Goal: Information Seeking & Learning: Learn about a topic

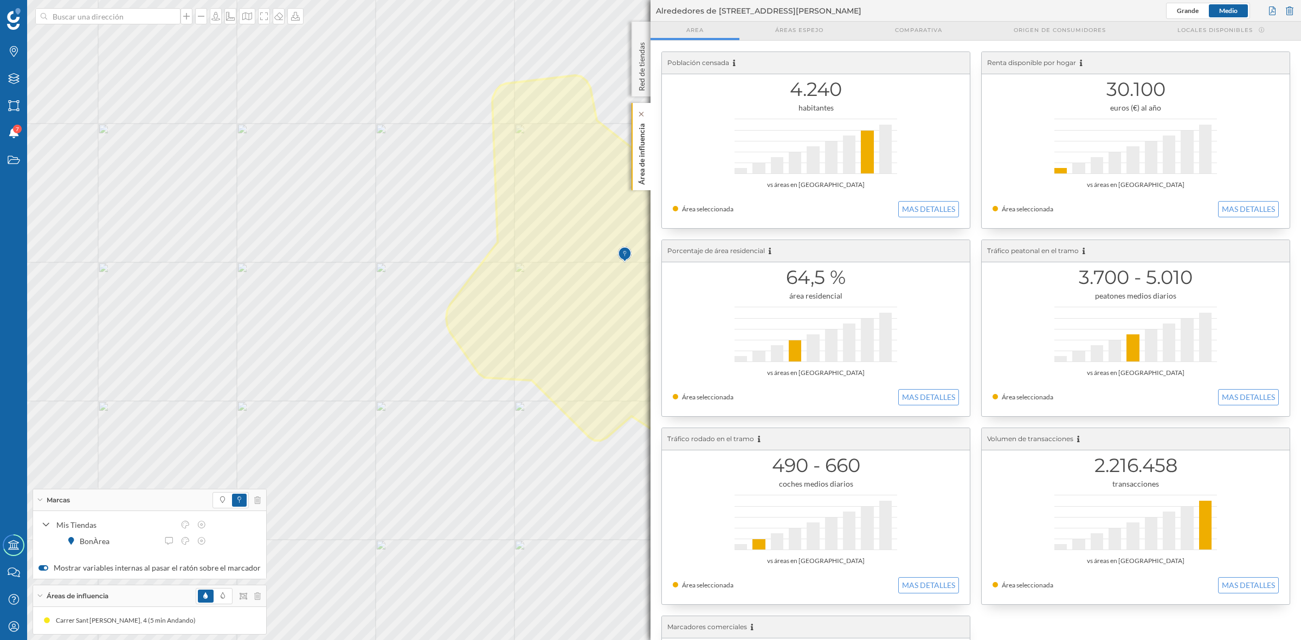
click at [640, 172] on p "Área de influencia" at bounding box center [641, 152] width 11 height 66
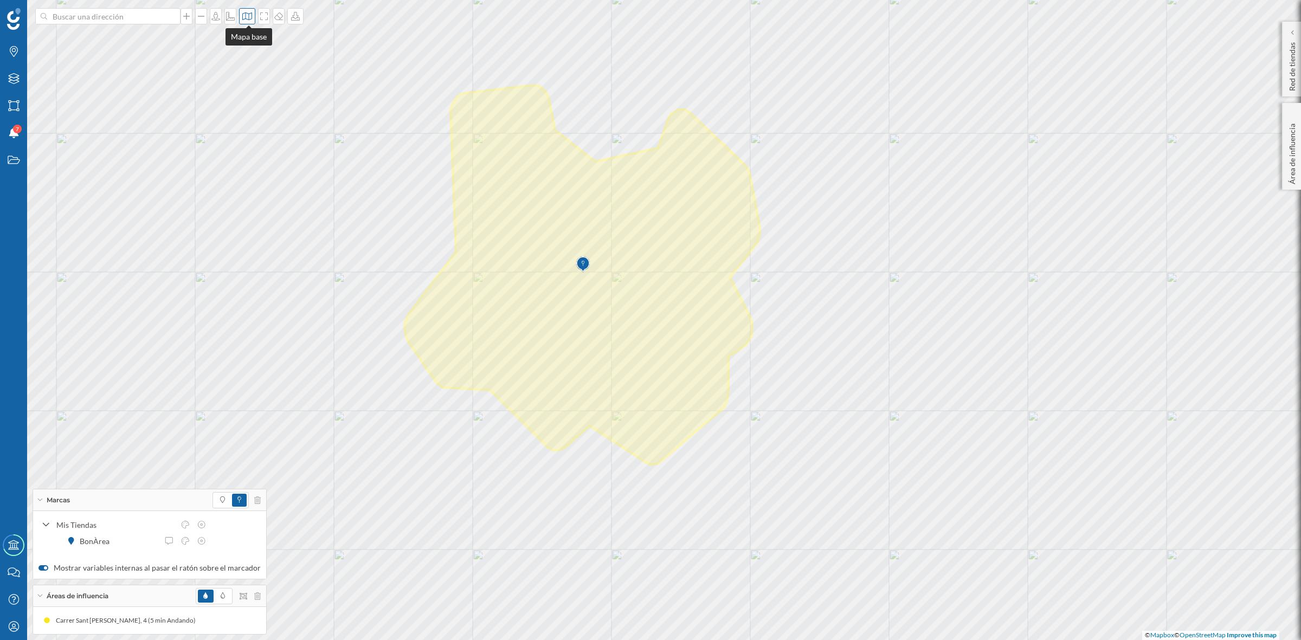
click at [251, 14] on icon at bounding box center [247, 16] width 10 height 8
click at [277, 148] on img at bounding box center [263, 152] width 33 height 38
click at [221, 599] on span at bounding box center [223, 596] width 4 height 10
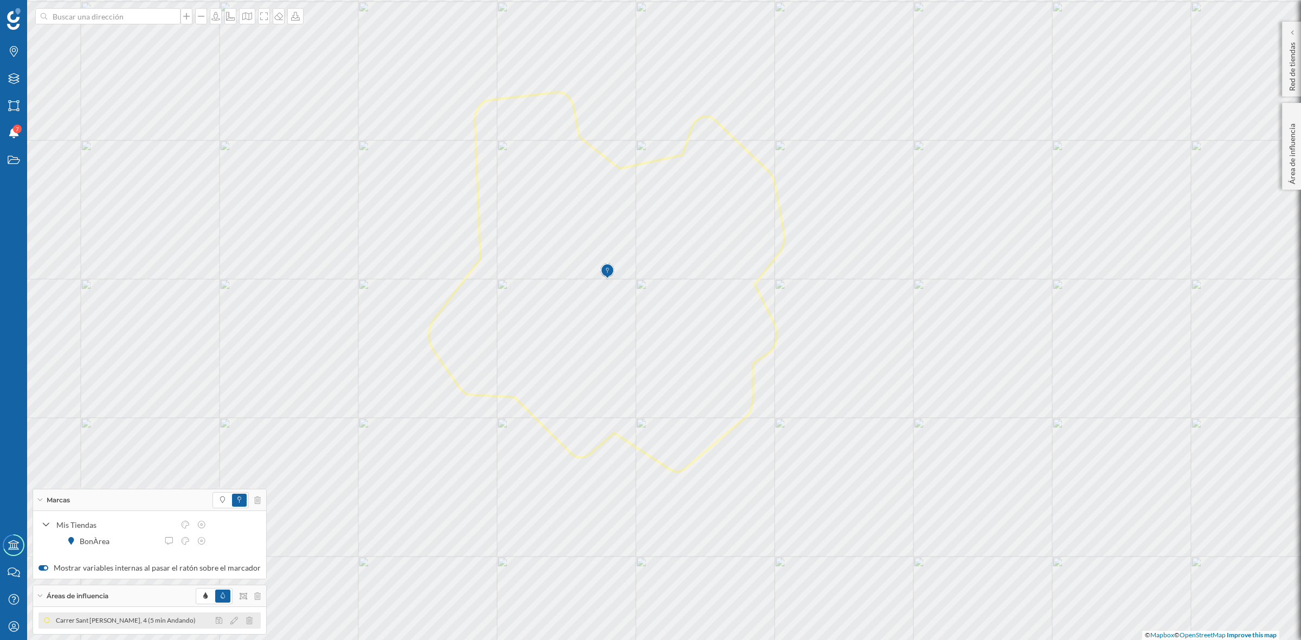
click at [87, 626] on div "Carrer Sant Joan Baptista De La Salle, 4 (5 min Andando) Carrer Sant Joan Bapti…" at bounding box center [149, 620] width 222 height 16
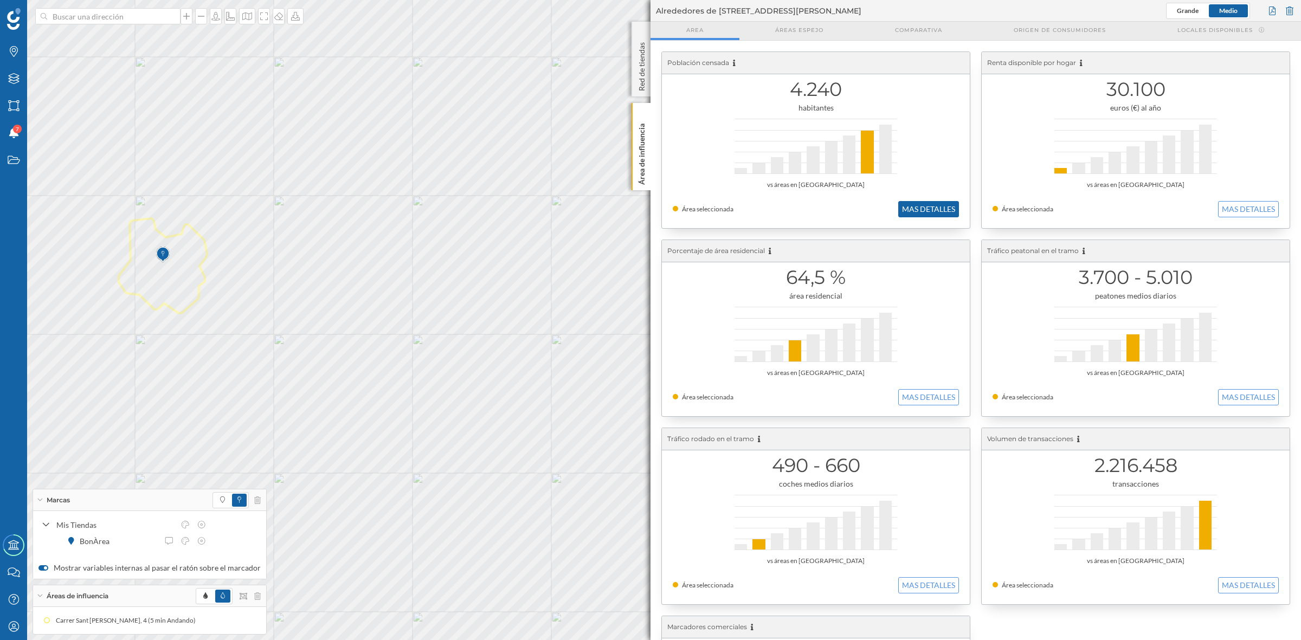
click at [900, 203] on button "MAS DETALLES" at bounding box center [928, 209] width 61 height 16
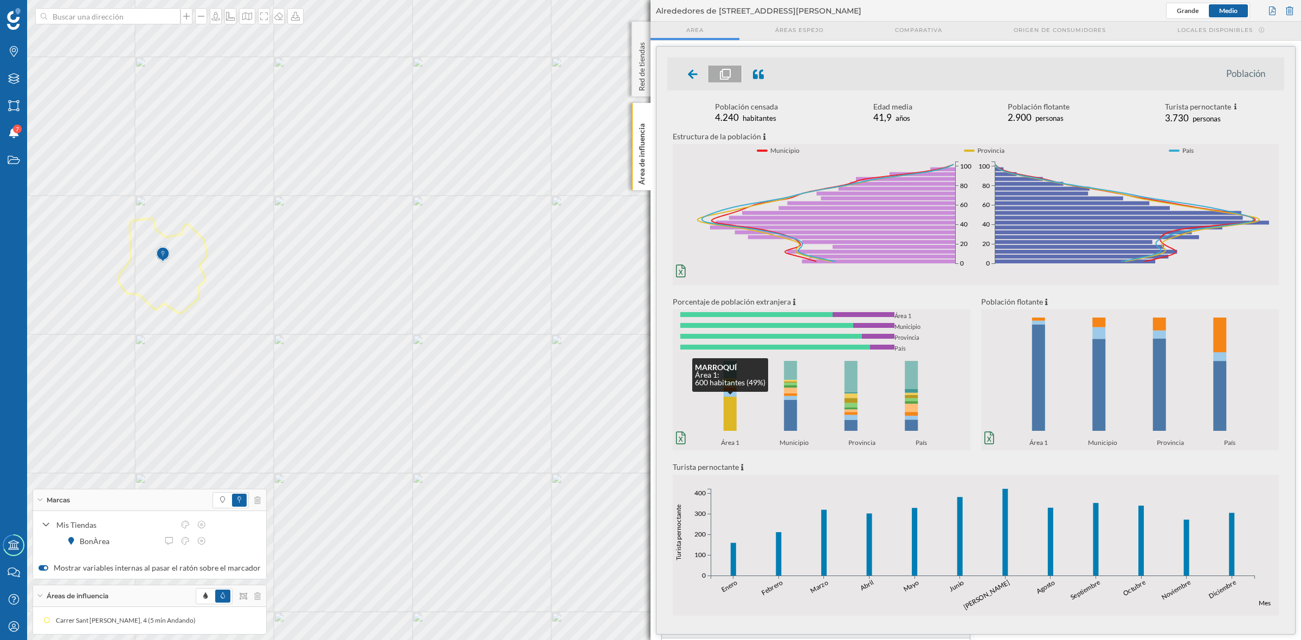
click at [730, 411] on rect at bounding box center [730, 414] width 13 height 34
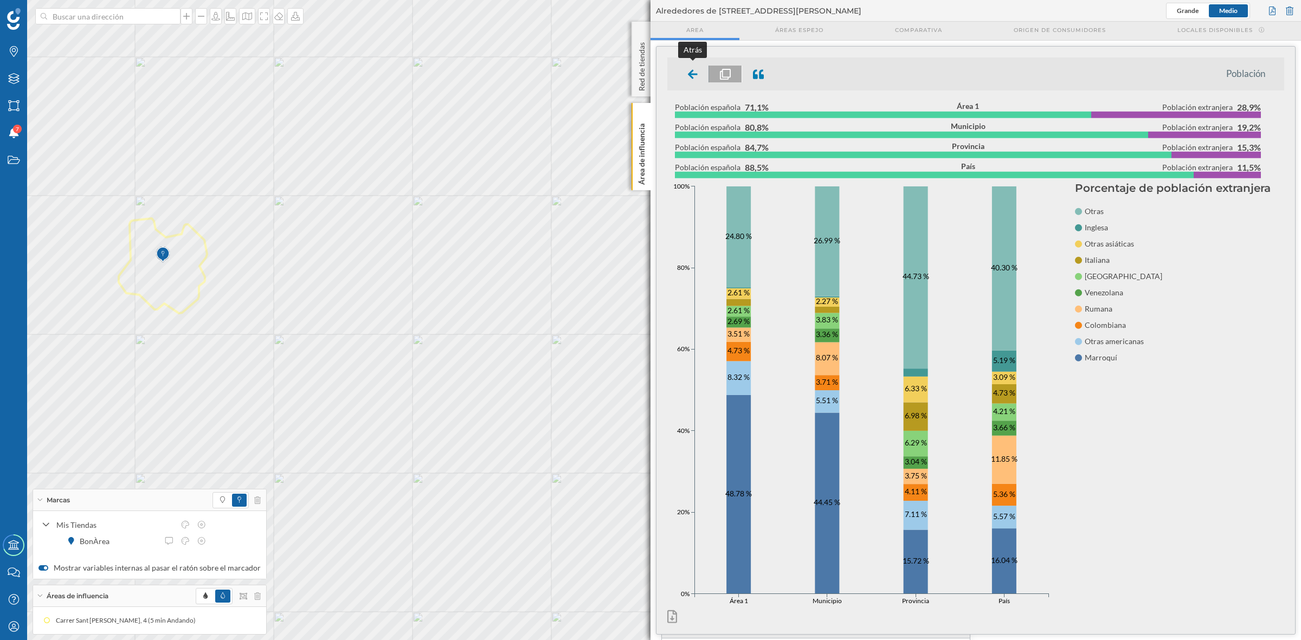
click at [694, 73] on icon at bounding box center [693, 73] width 10 height 9
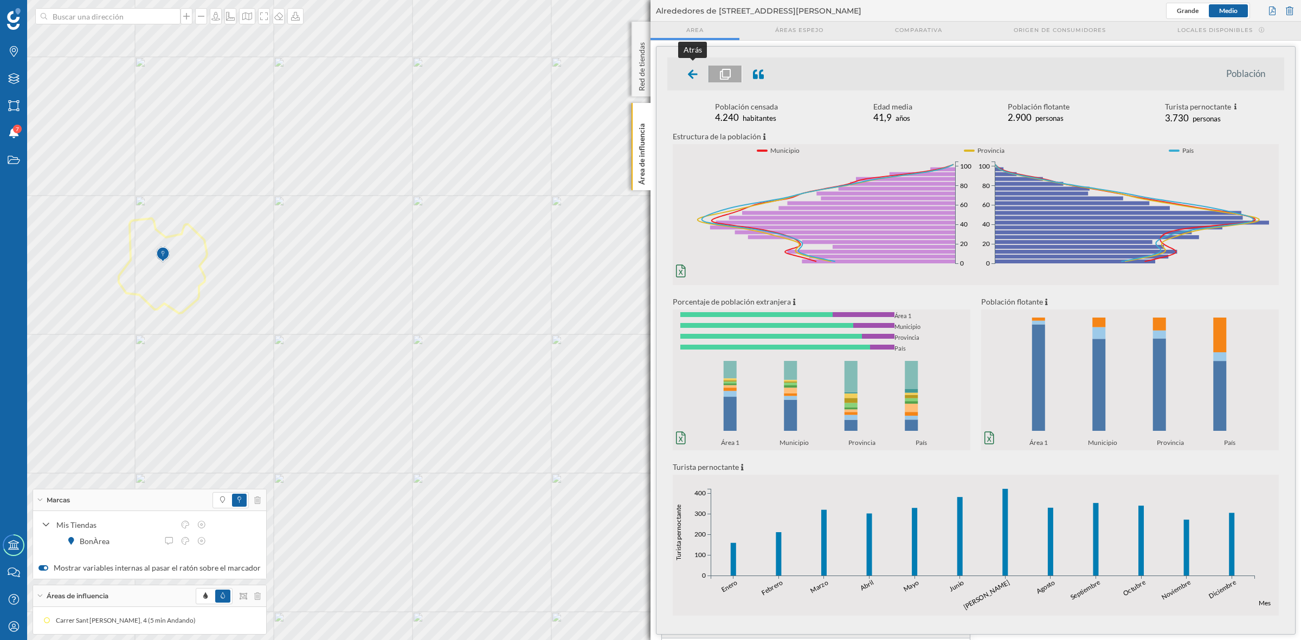
click at [693, 71] on icon at bounding box center [693, 74] width 10 height 11
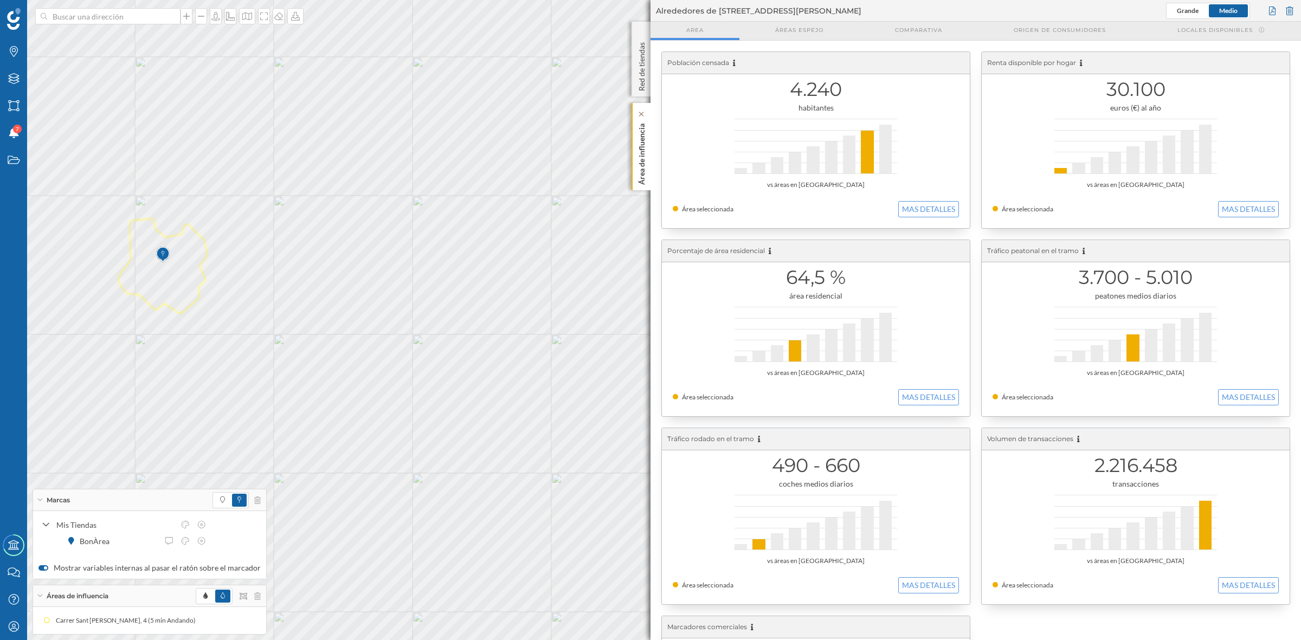
click at [646, 145] on p "Área de influencia" at bounding box center [641, 152] width 11 height 66
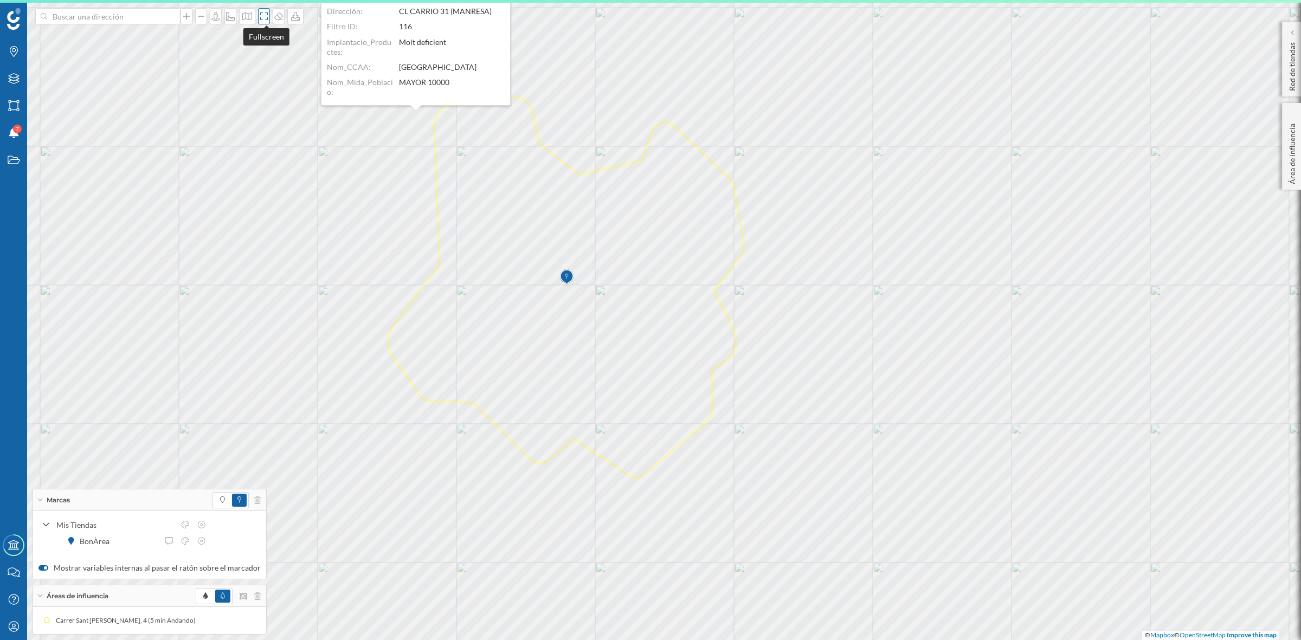
click at [263, 14] on icon at bounding box center [264, 16] width 11 height 9
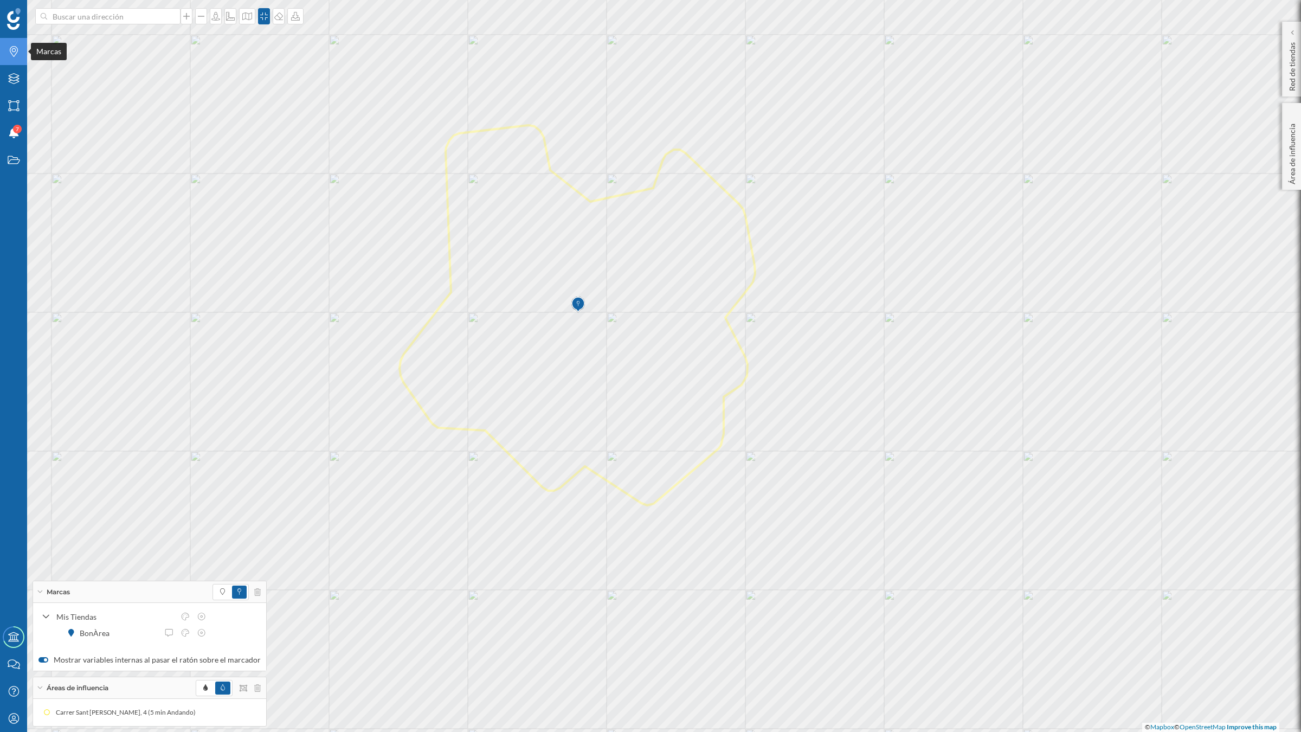
click at [12, 50] on icon "Marcas" at bounding box center [14, 51] width 14 height 11
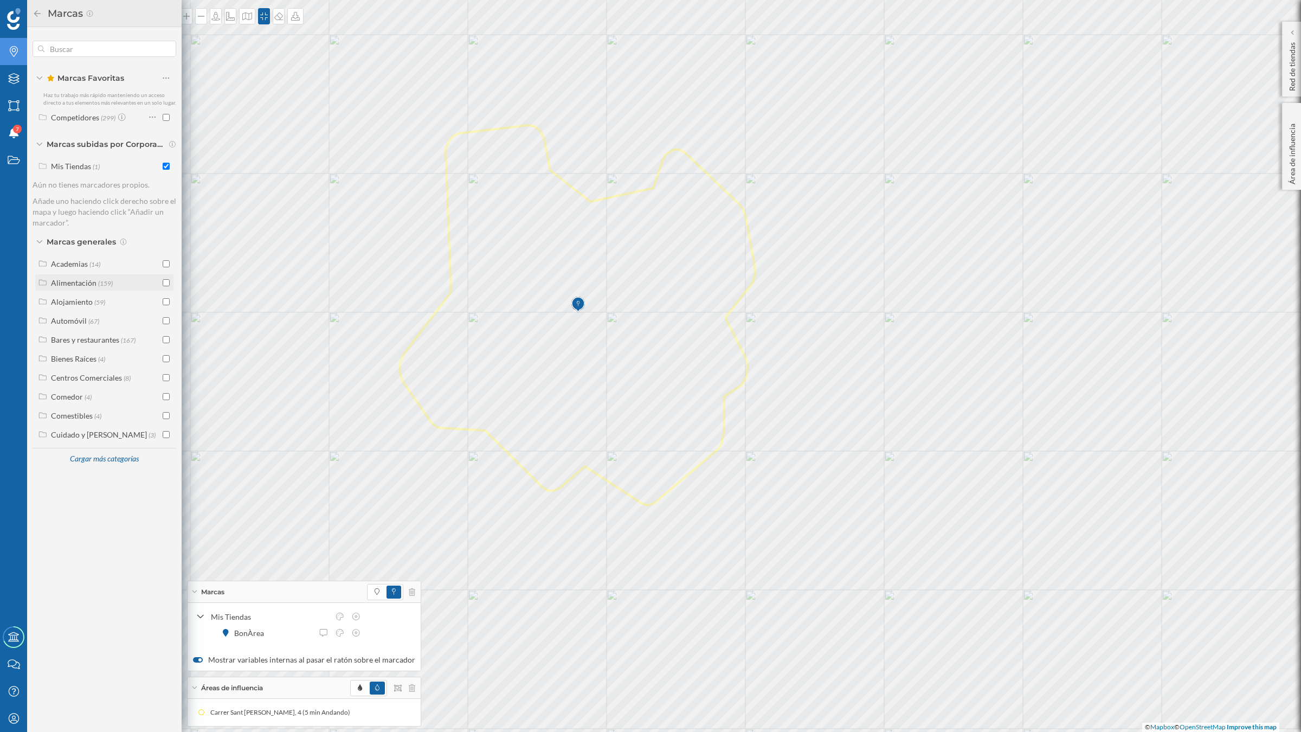
click at [164, 281] on input "checkbox" at bounding box center [166, 282] width 7 height 7
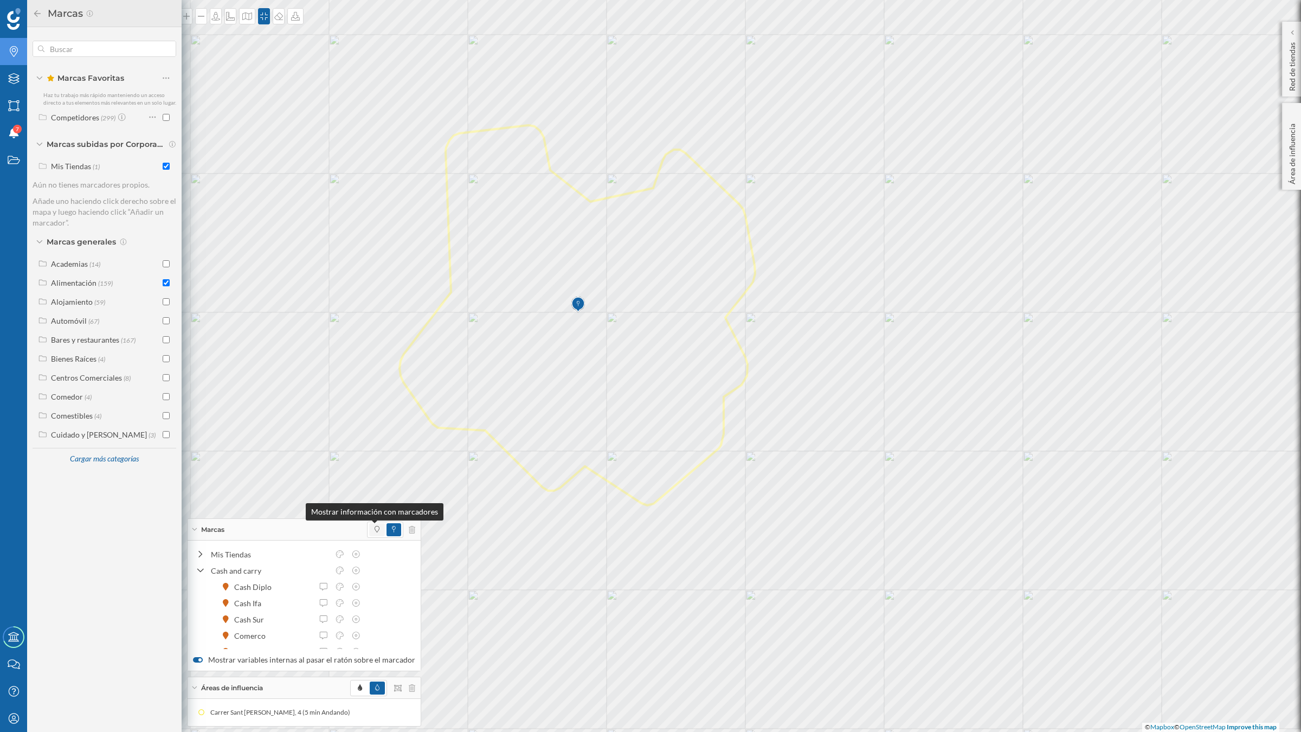
click at [375, 527] on icon at bounding box center [377, 529] width 5 height 7
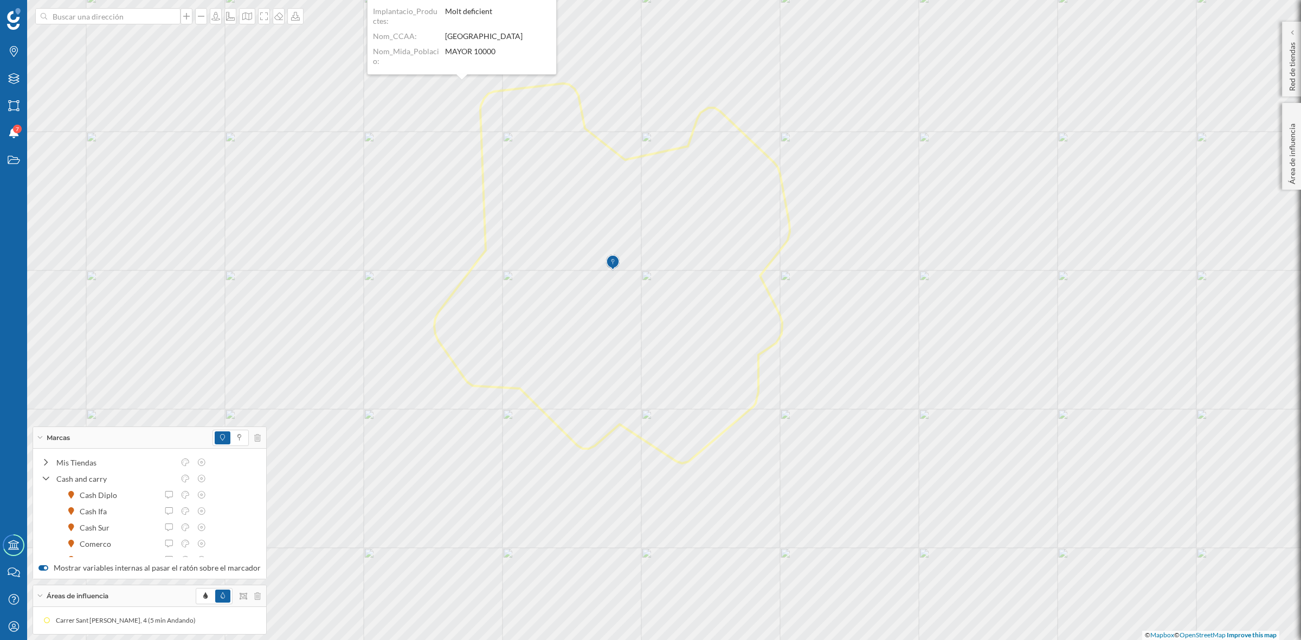
click at [253, 431] on div at bounding box center [236, 438] width 48 height 16
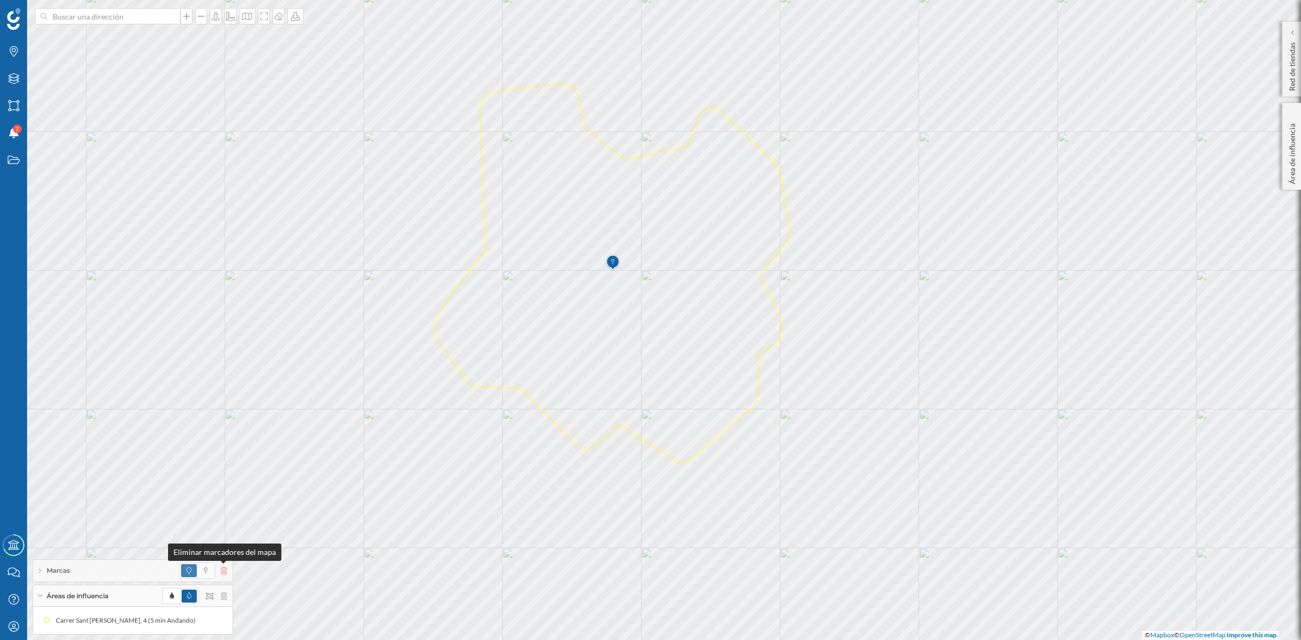
click at [222, 571] on icon at bounding box center [224, 571] width 7 height 8
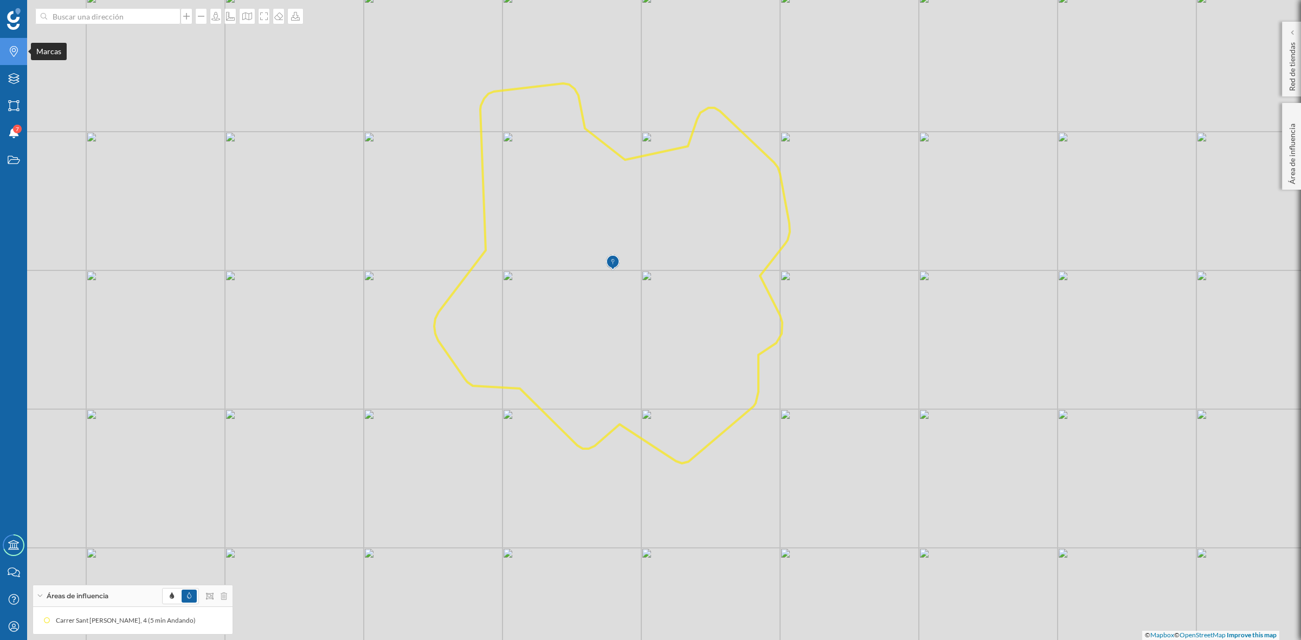
click at [10, 49] on icon at bounding box center [14, 51] width 8 height 11
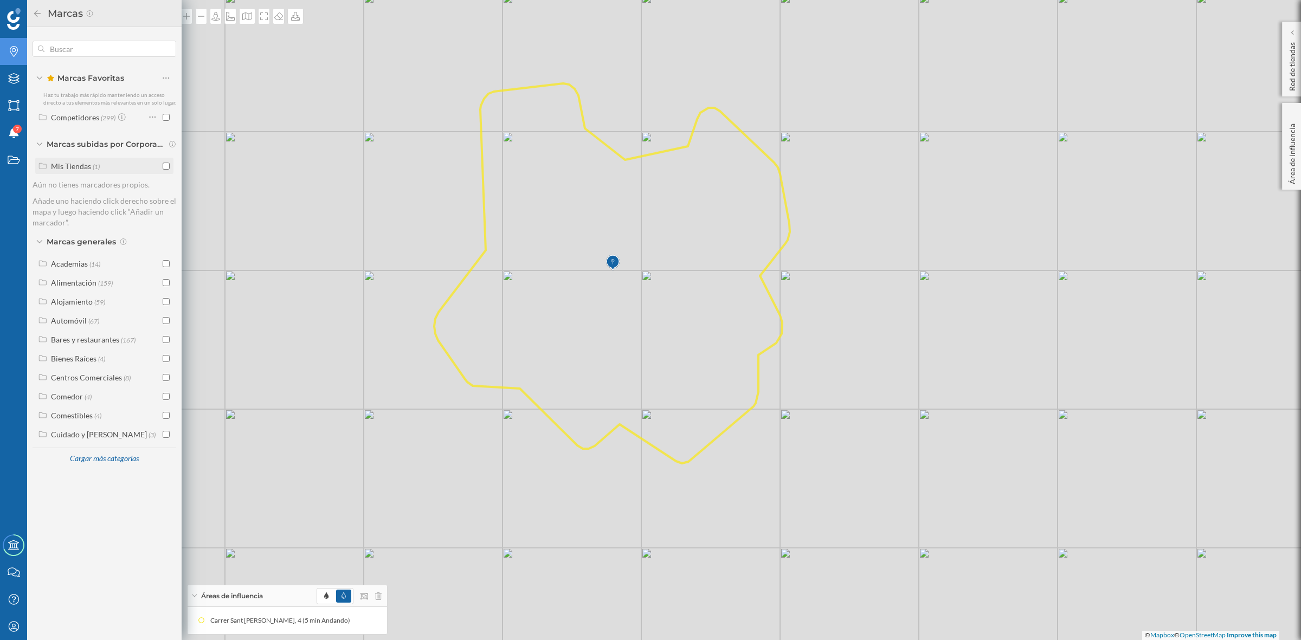
click at [164, 165] on input "checkbox" at bounding box center [166, 166] width 7 height 7
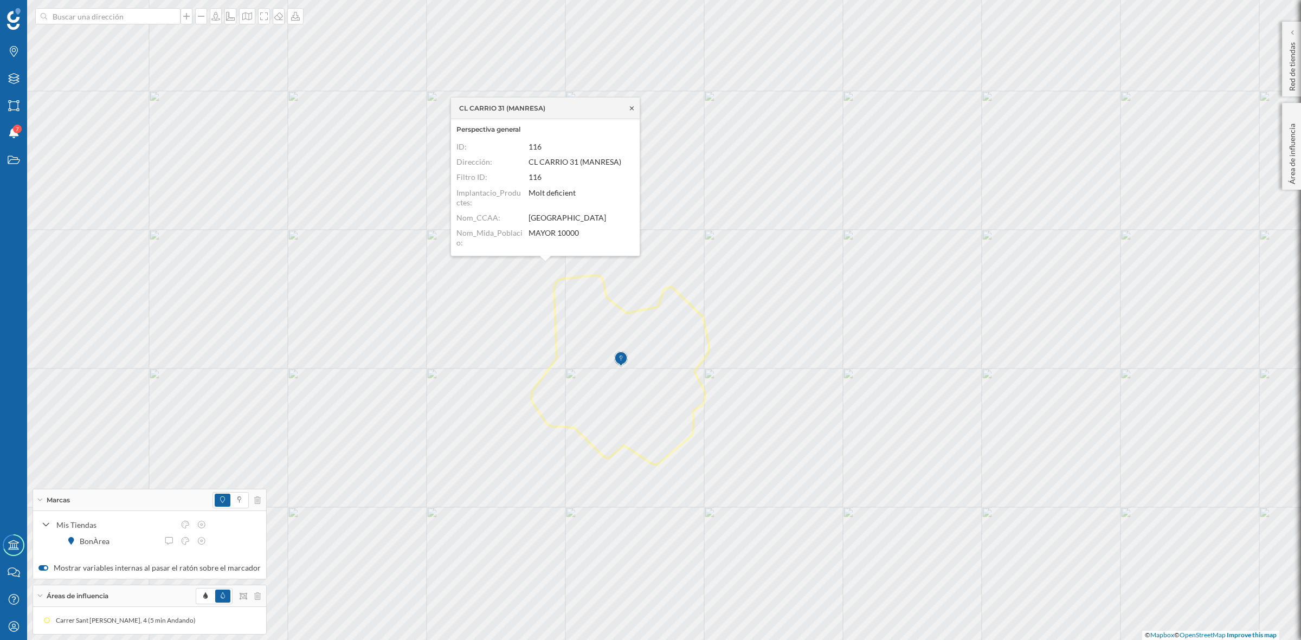
click at [633, 106] on icon at bounding box center [632, 108] width 8 height 7
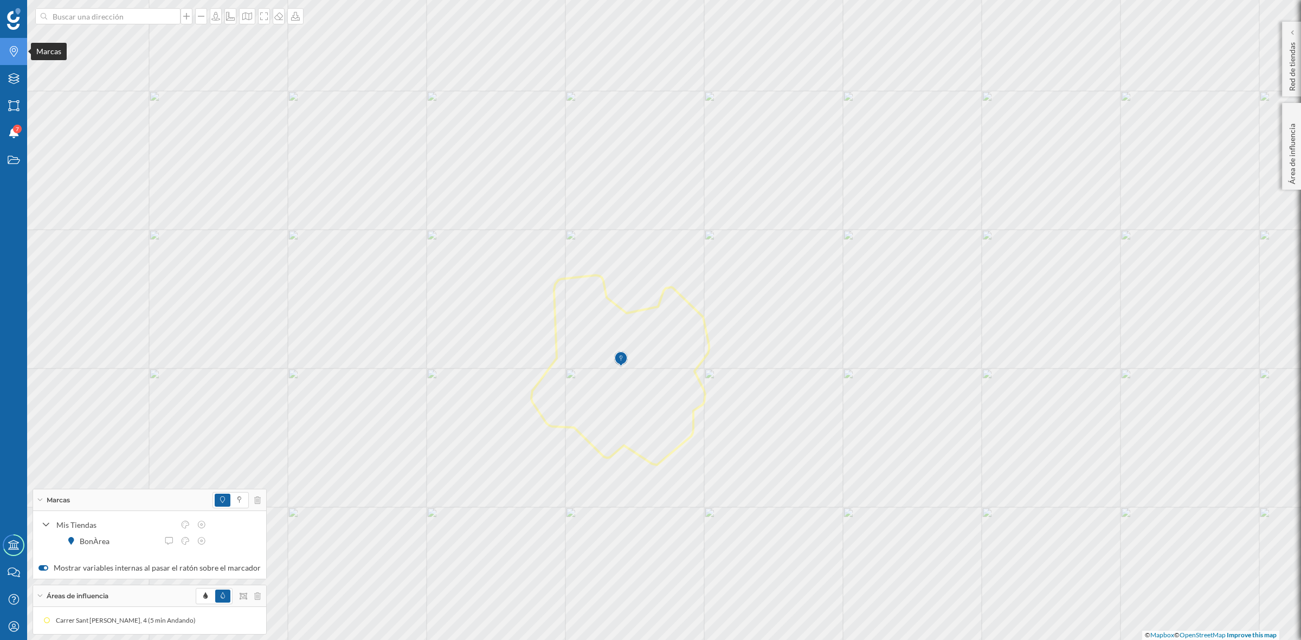
click at [14, 50] on icon "Marcas" at bounding box center [14, 51] width 14 height 11
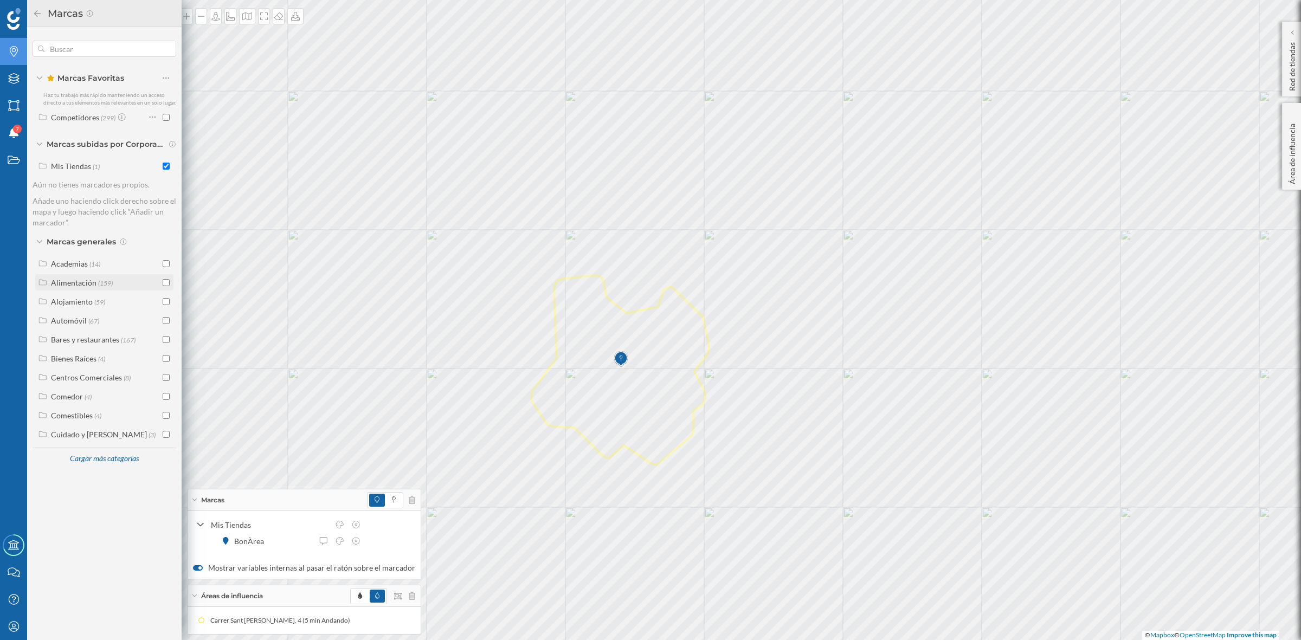
click at [166, 280] on input "checkbox" at bounding box center [166, 282] width 7 height 7
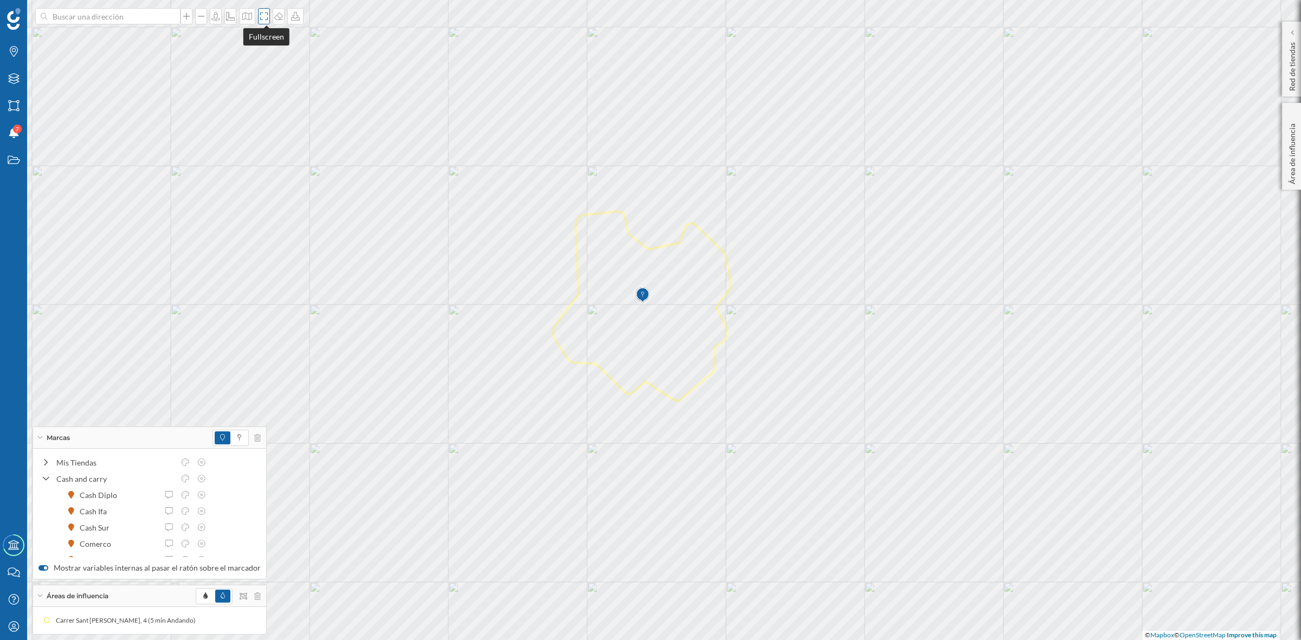
click at [264, 17] on icon at bounding box center [264, 16] width 11 height 9
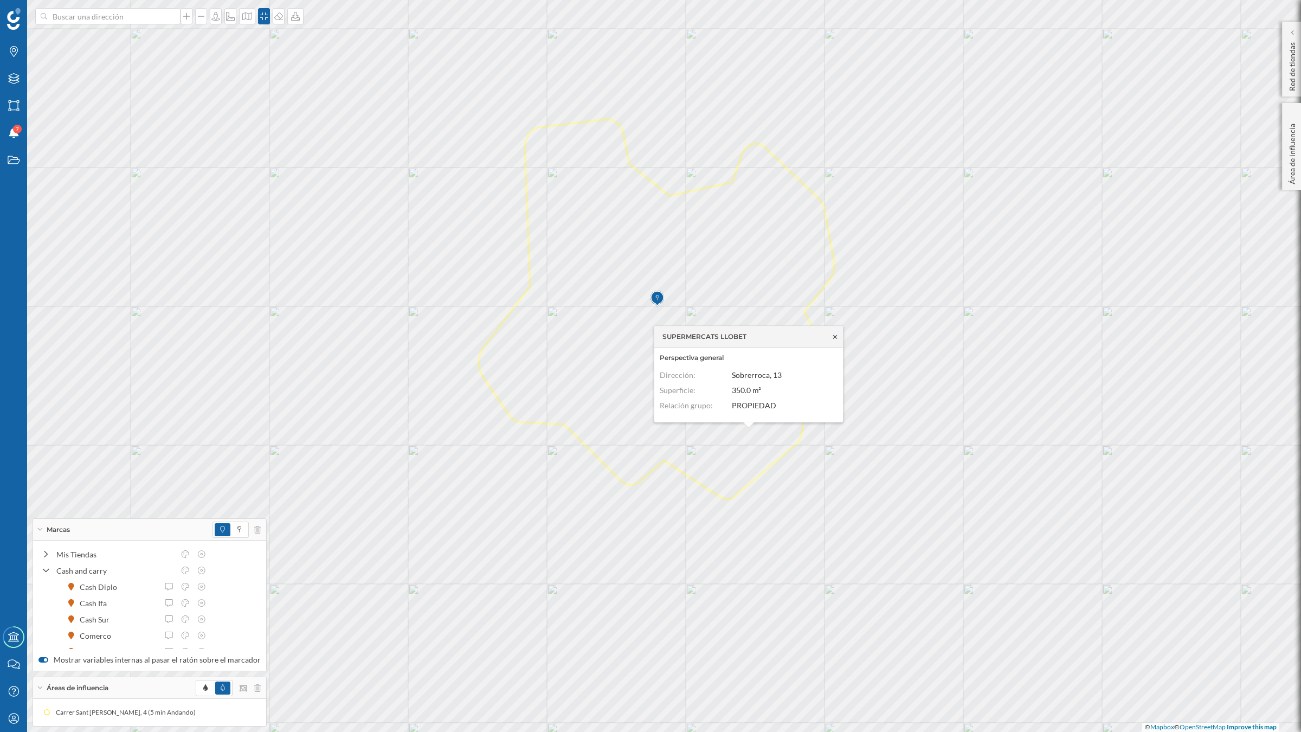
click at [836, 335] on icon at bounding box center [835, 336] width 4 height 4
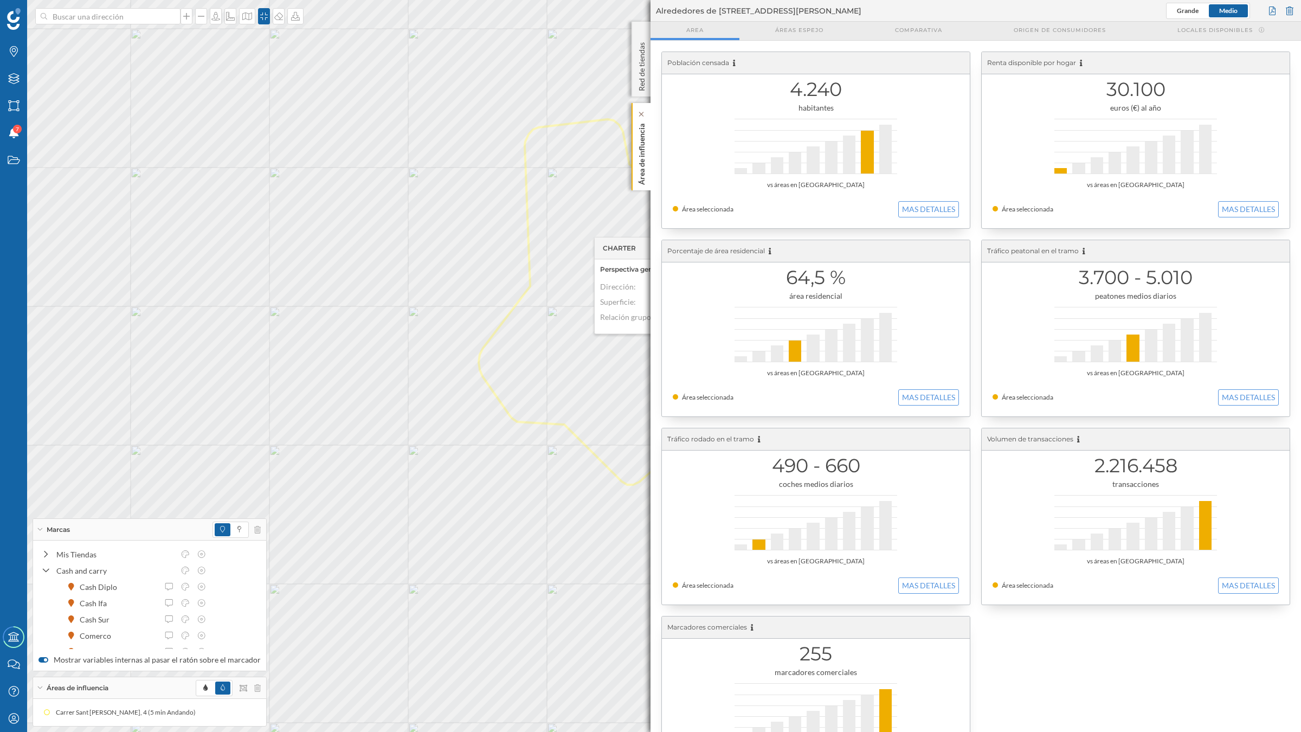
click at [641, 184] on p "Área de influencia" at bounding box center [641, 152] width 11 height 66
click at [648, 163] on div "Área de influencia" at bounding box center [640, 146] width 19 height 87
click at [646, 159] on p "Área de influencia" at bounding box center [641, 152] width 11 height 66
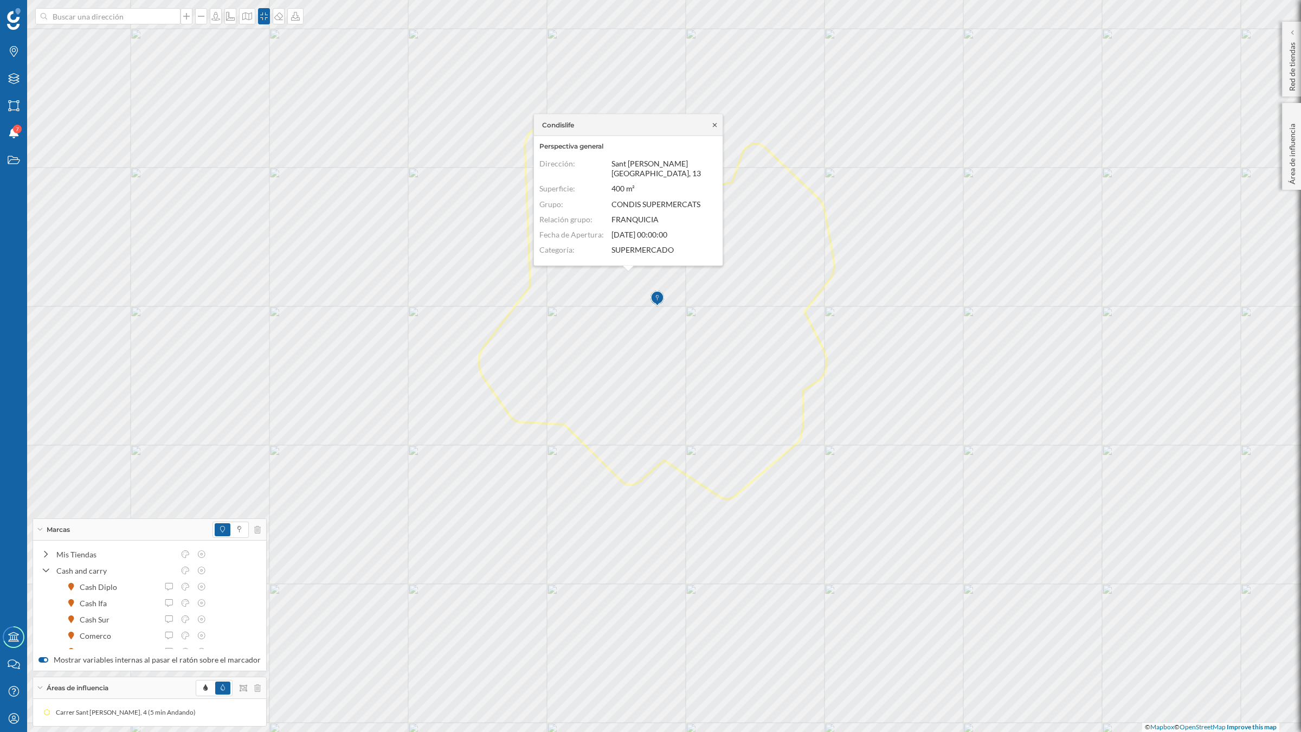
click at [716, 126] on icon at bounding box center [715, 124] width 4 height 4
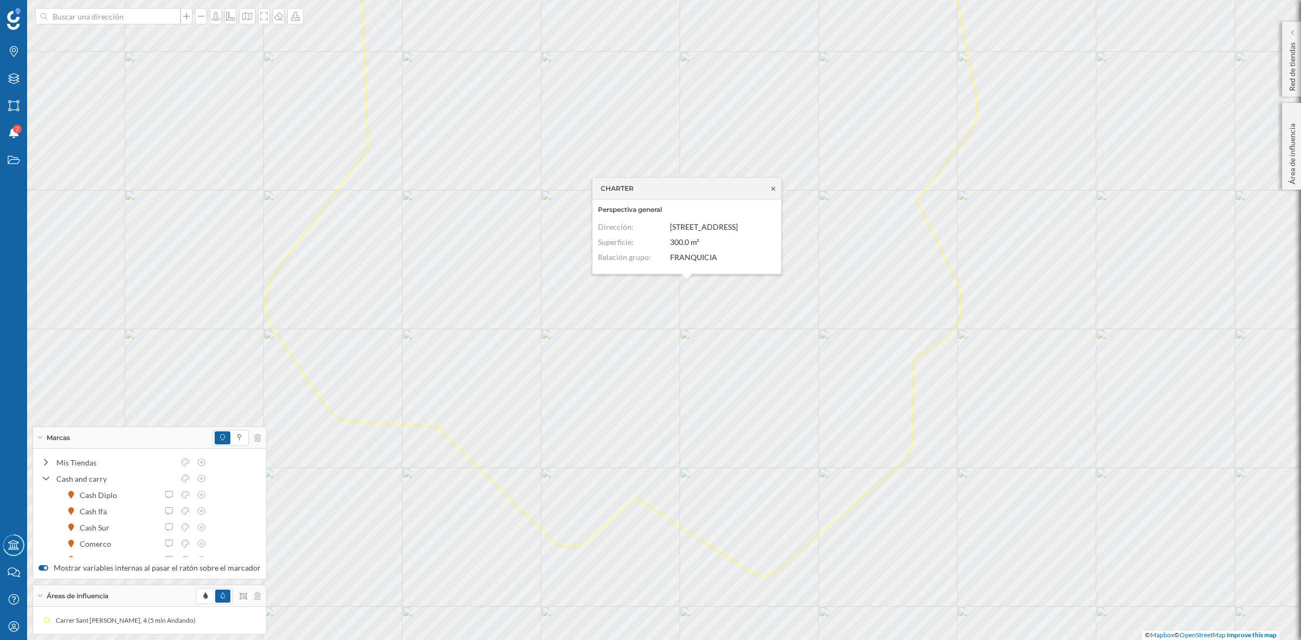
click at [773, 186] on icon at bounding box center [773, 188] width 8 height 7
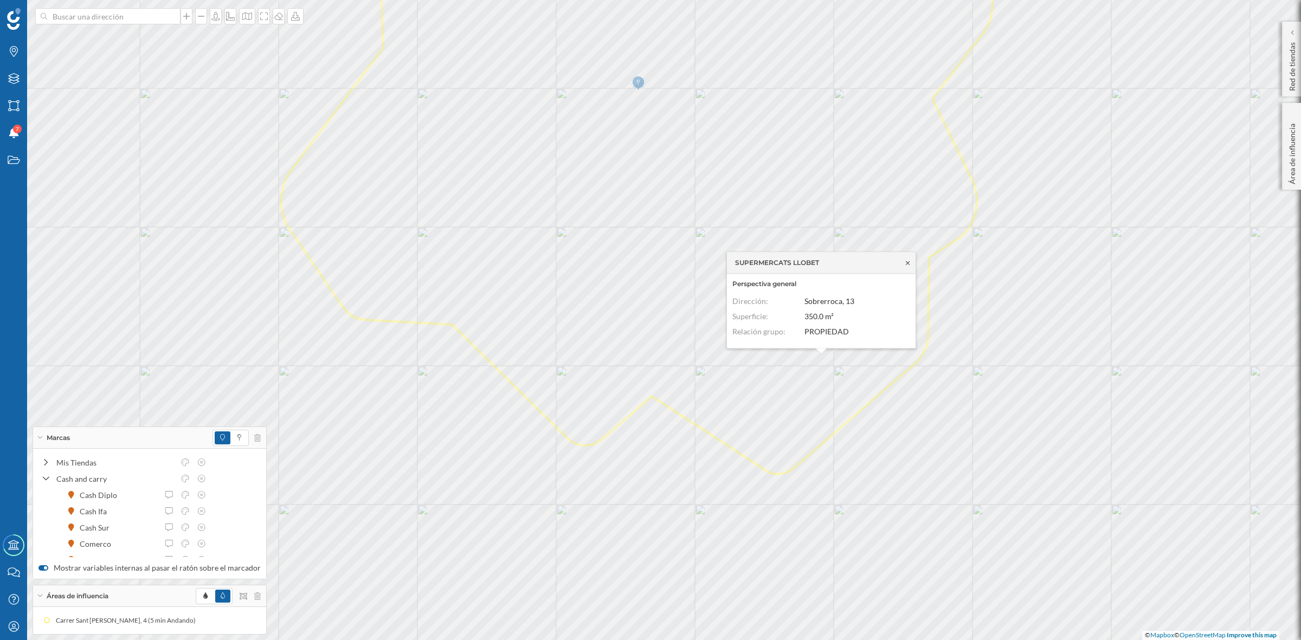
click at [906, 261] on icon at bounding box center [908, 263] width 4 height 4
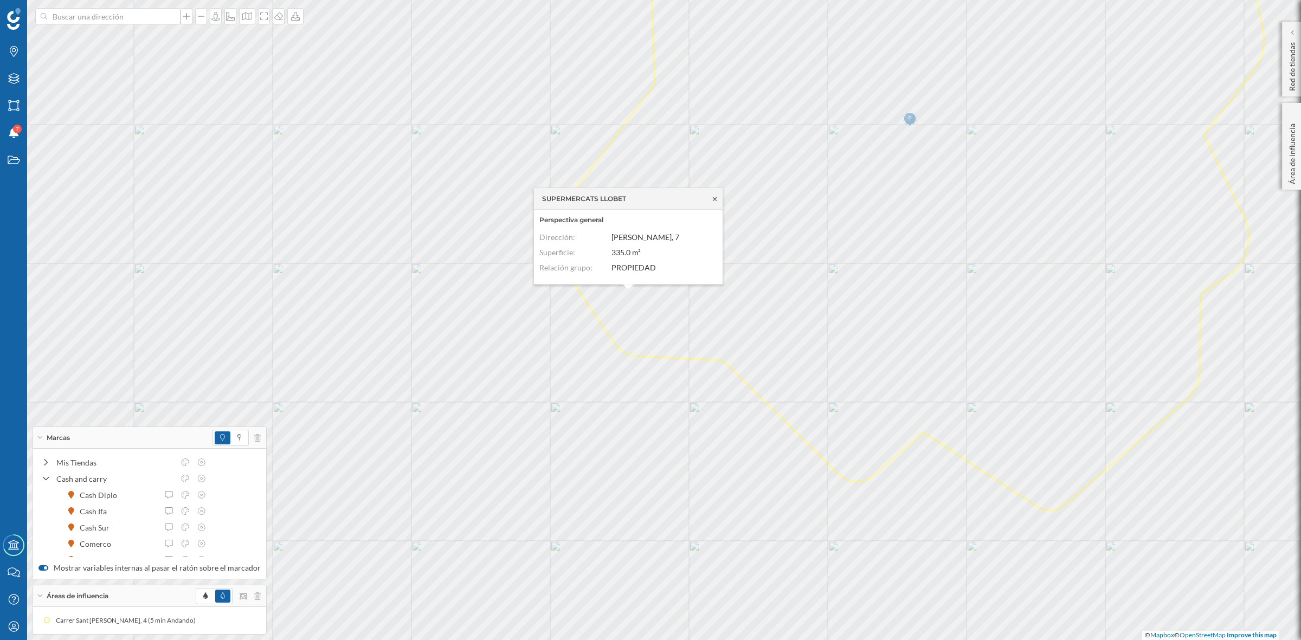
click at [714, 199] on icon at bounding box center [715, 199] width 4 height 4
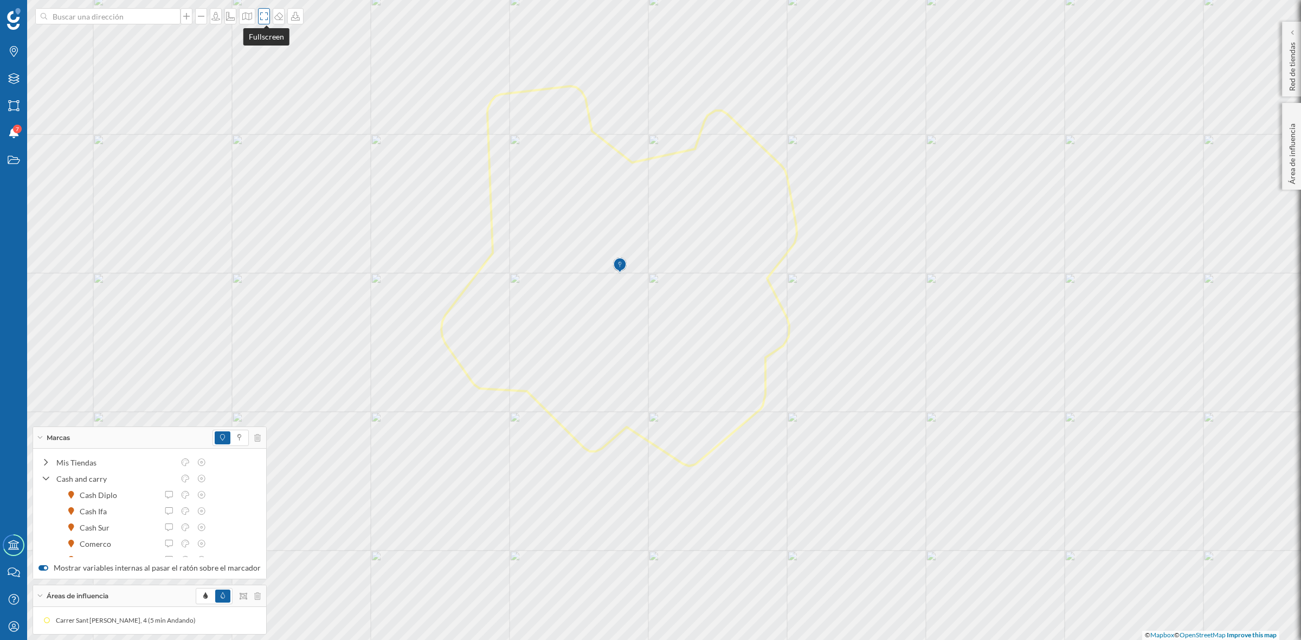
click at [261, 12] on icon at bounding box center [264, 16] width 11 height 9
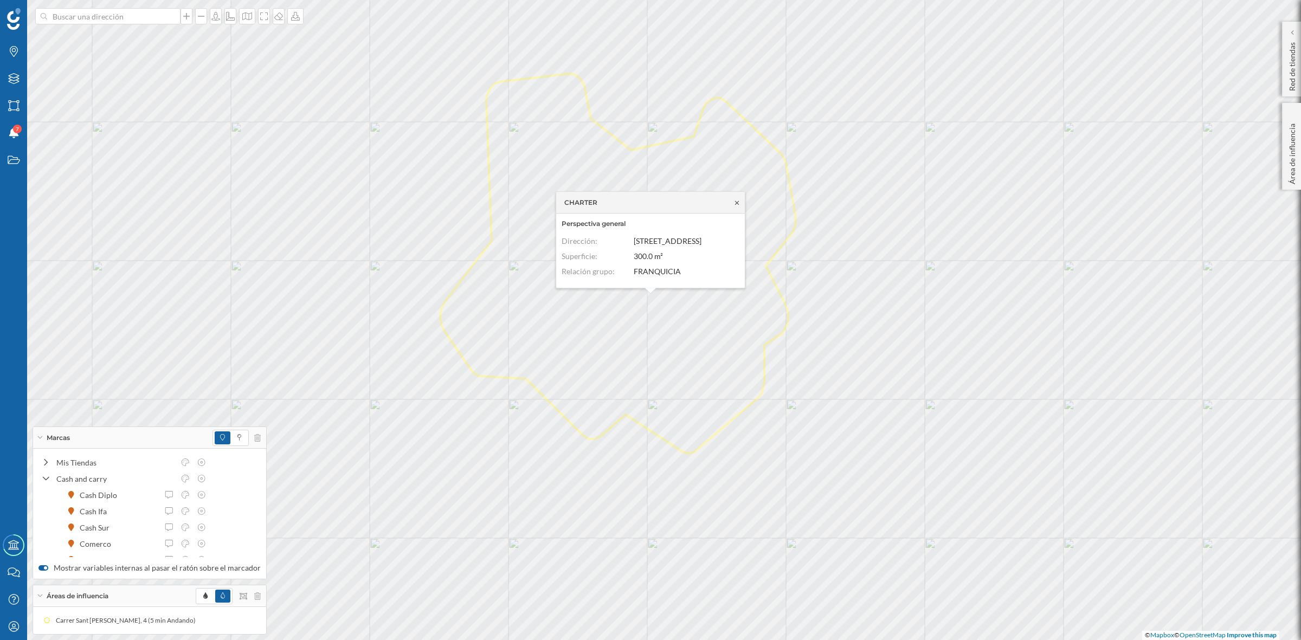
click at [734, 201] on icon at bounding box center [737, 202] width 8 height 7
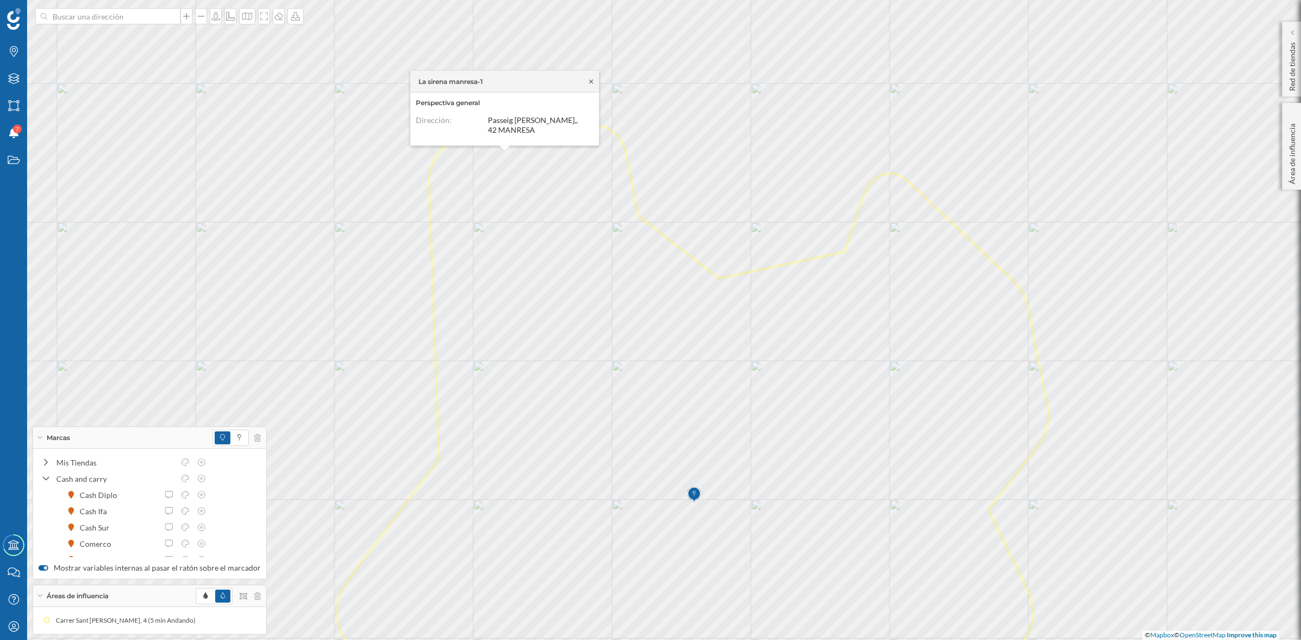
click at [592, 80] on icon at bounding box center [591, 81] width 8 height 7
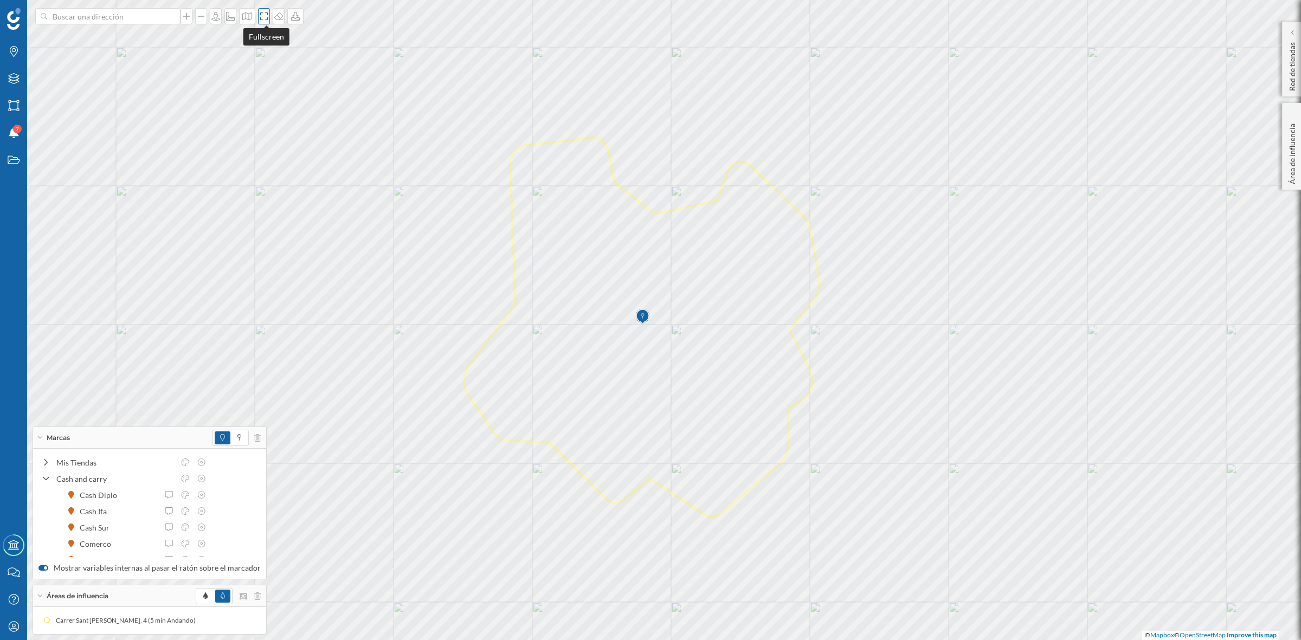
click at [263, 23] on div at bounding box center [264, 16] width 12 height 16
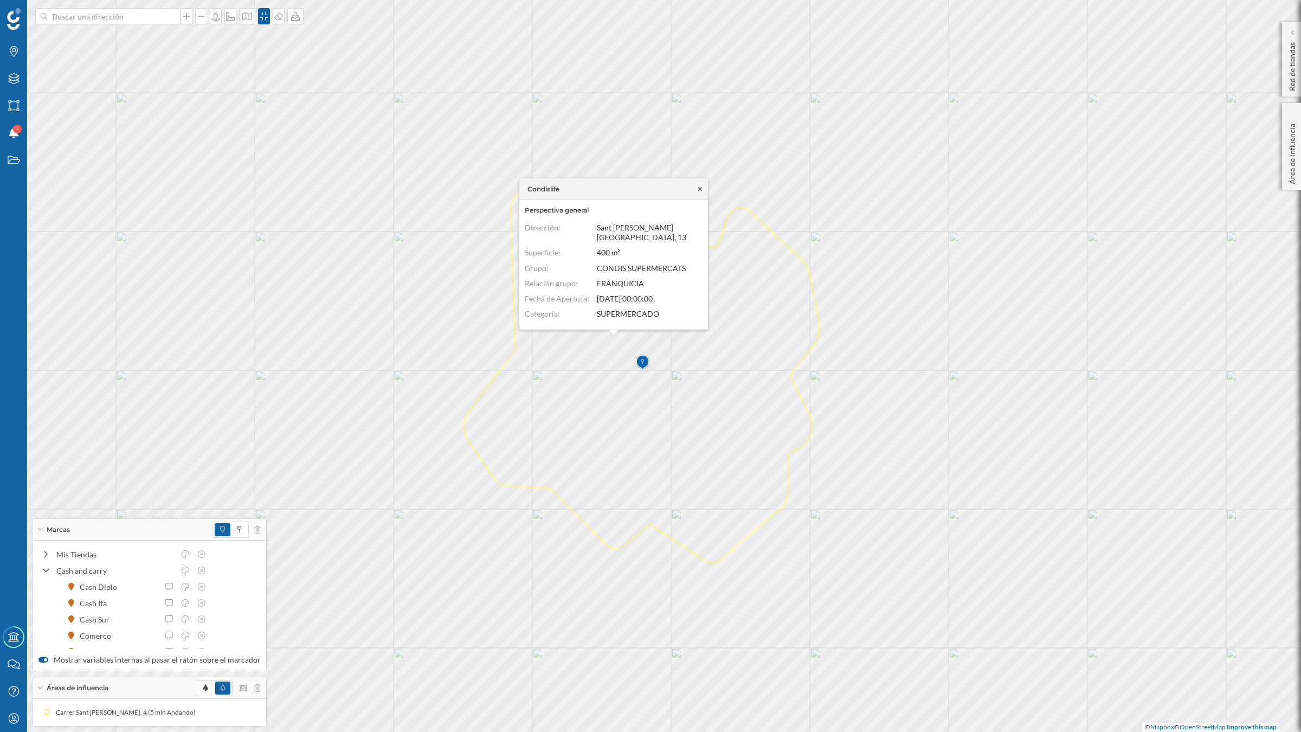
click at [704, 185] on icon at bounding box center [700, 188] width 8 height 7
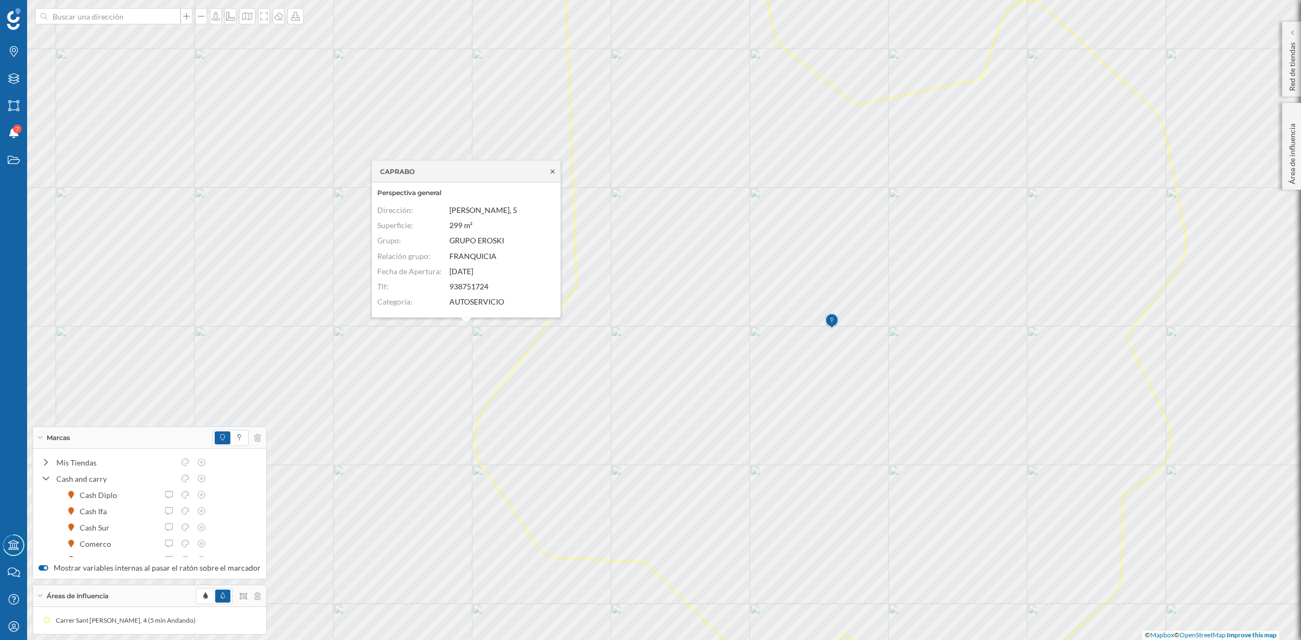
click at [552, 171] on icon at bounding box center [553, 171] width 4 height 4
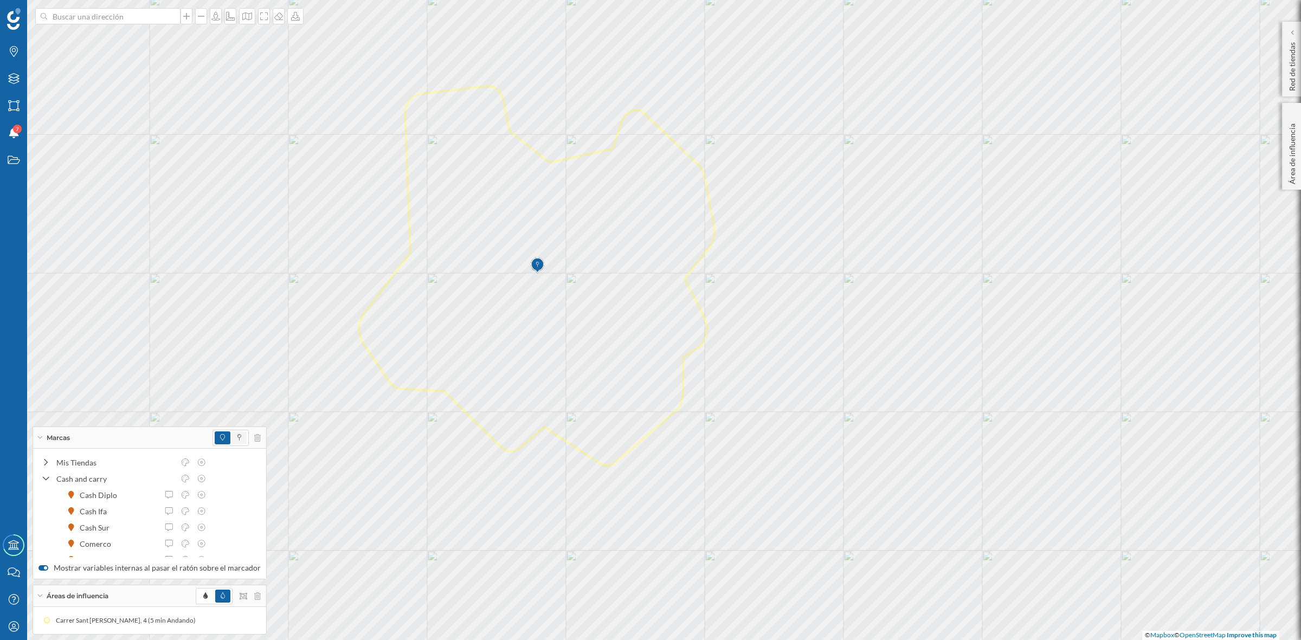
click at [232, 436] on span at bounding box center [239, 437] width 15 height 13
click at [261, 19] on icon at bounding box center [264, 16] width 11 height 9
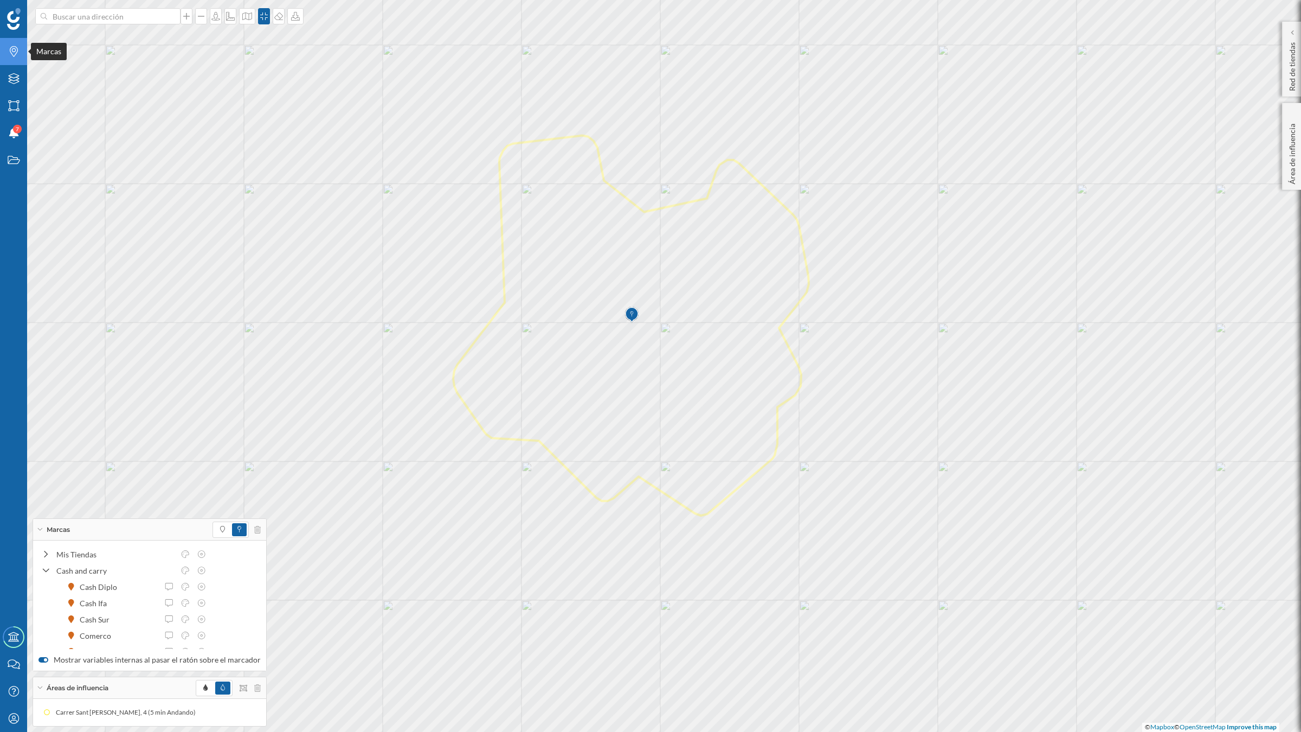
click at [7, 56] on icon "Marcas" at bounding box center [14, 51] width 14 height 11
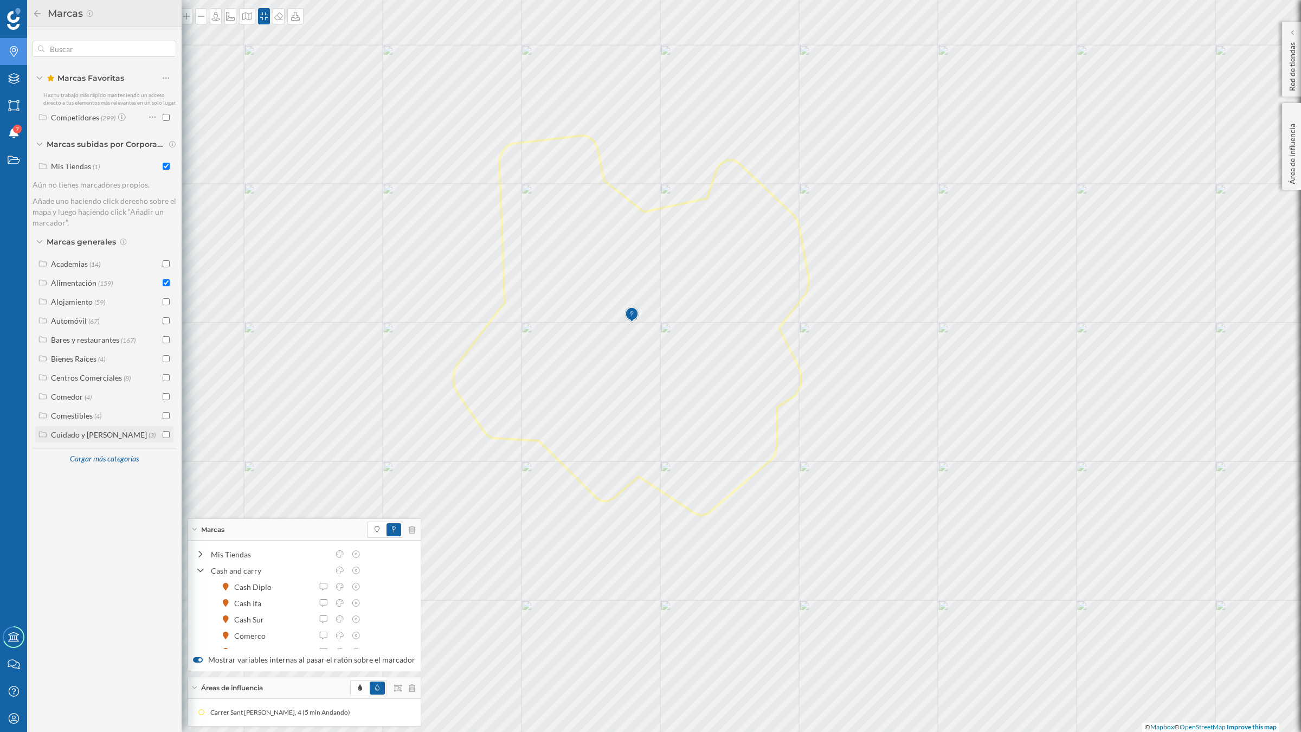
click at [102, 434] on div "Cuidado y Belleza" at bounding box center [99, 434] width 96 height 9
click at [100, 475] on div "Cargar más categorías" at bounding box center [104, 478] width 82 height 16
click at [78, 626] on div "Salud y Belleza" at bounding box center [75, 624] width 49 height 9
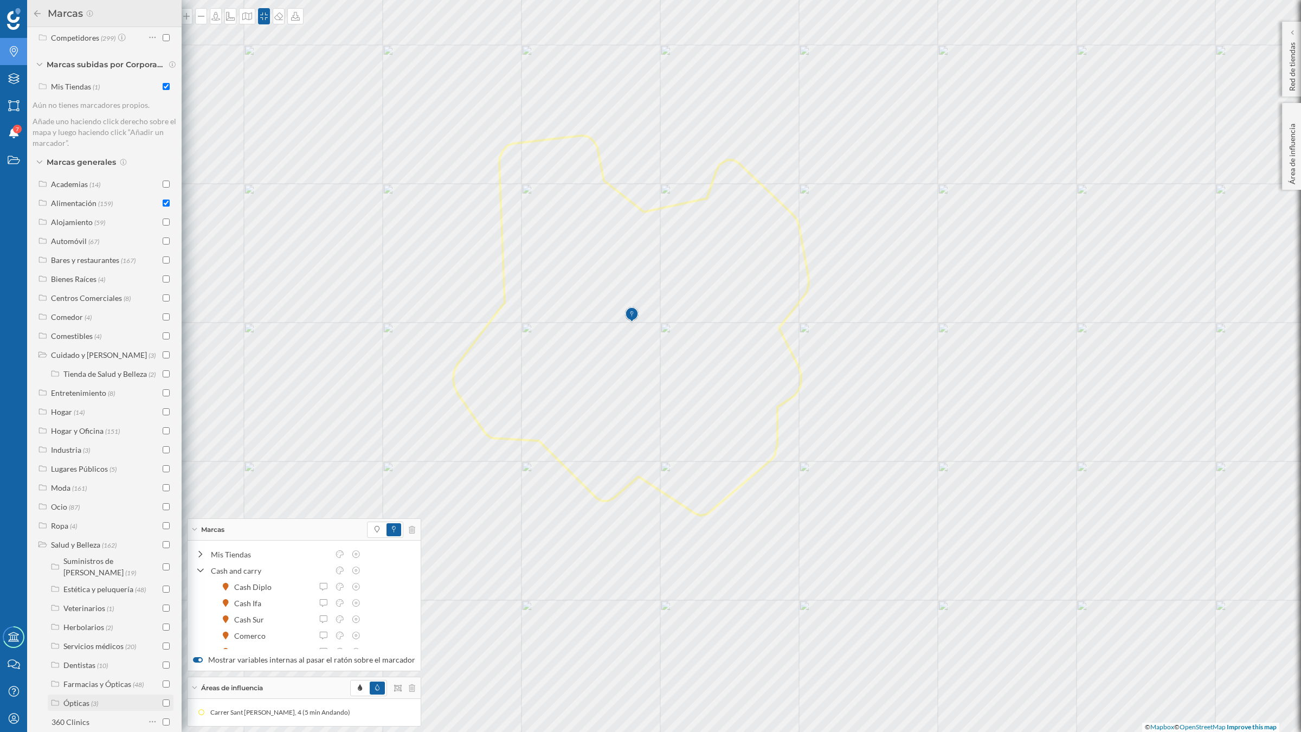
scroll to position [176, 0]
click at [138, 589] on span "(48)" at bounding box center [138, 588] width 11 height 9
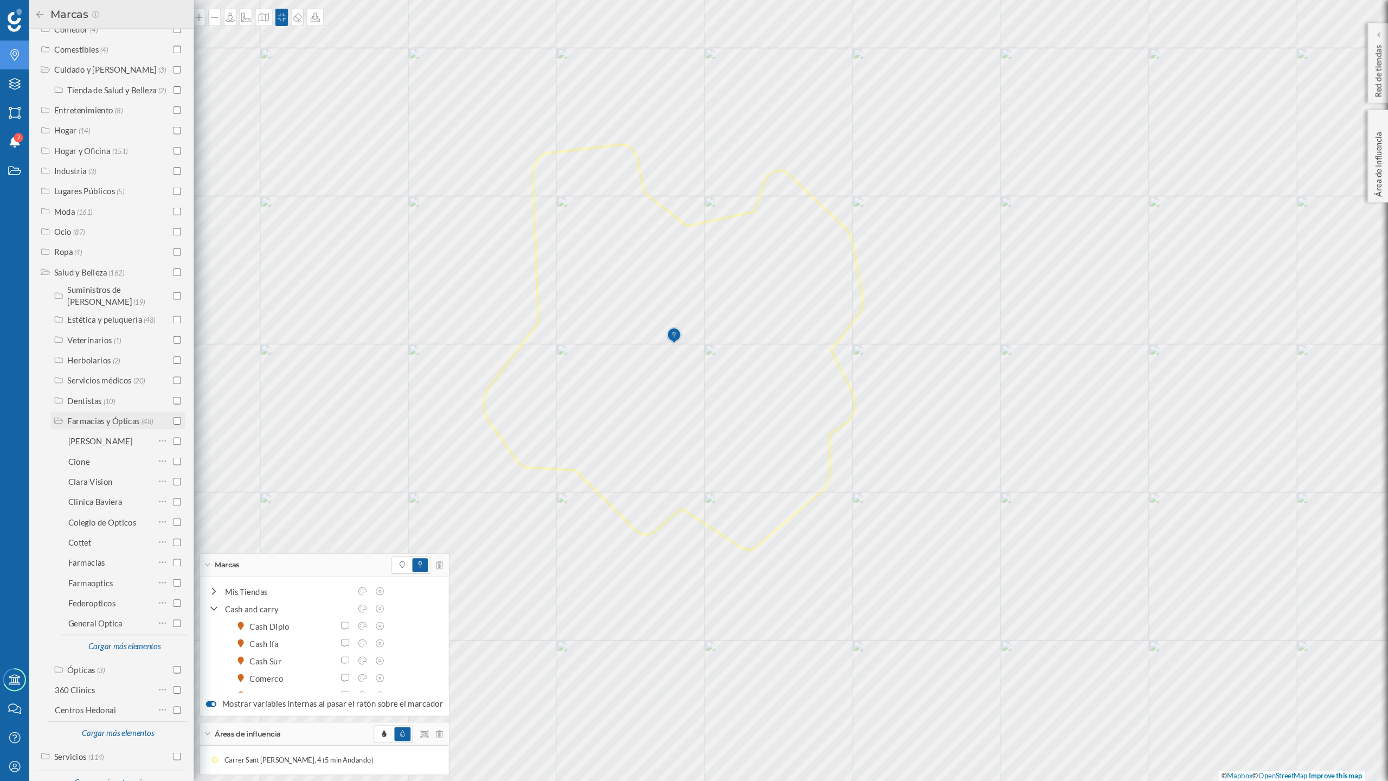
scroll to position [379, 0]
click at [163, 517] on input "checkbox" at bounding box center [166, 516] width 7 height 7
click at [36, 14] on icon at bounding box center [37, 13] width 7 height 7
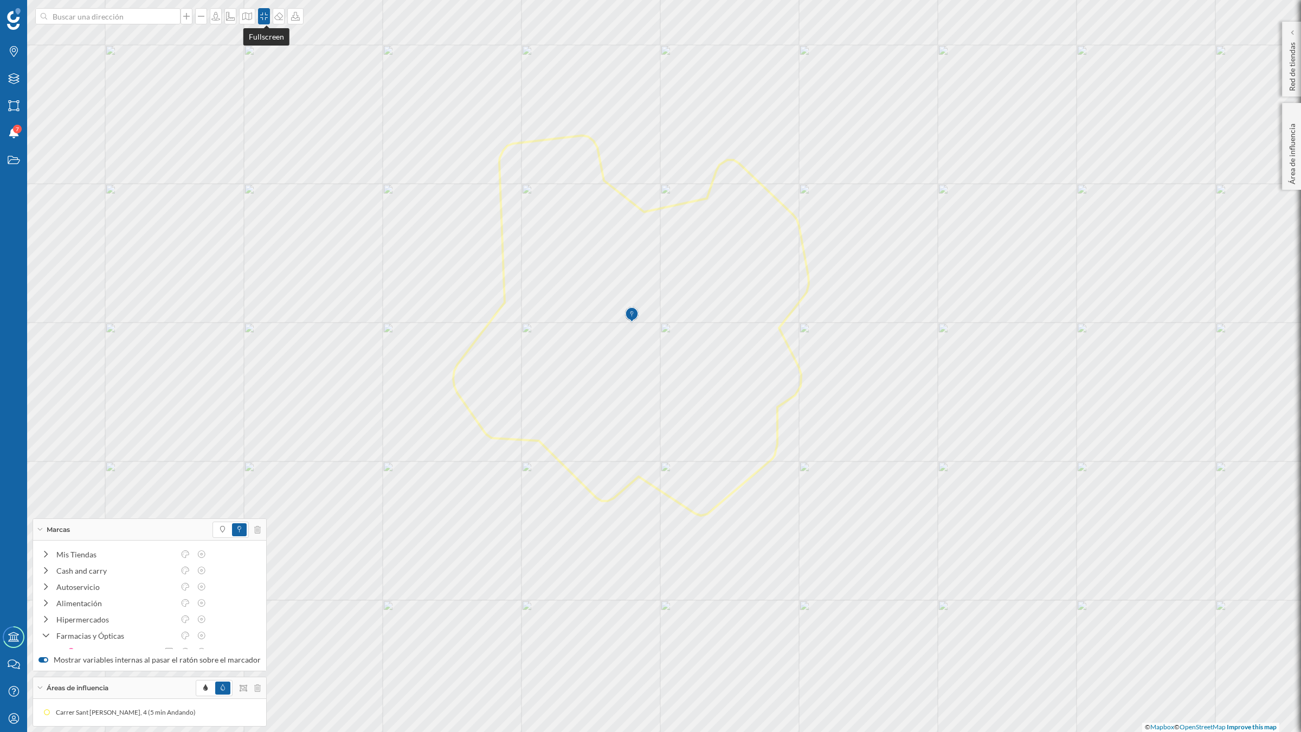
click at [267, 15] on icon at bounding box center [264, 16] width 8 height 8
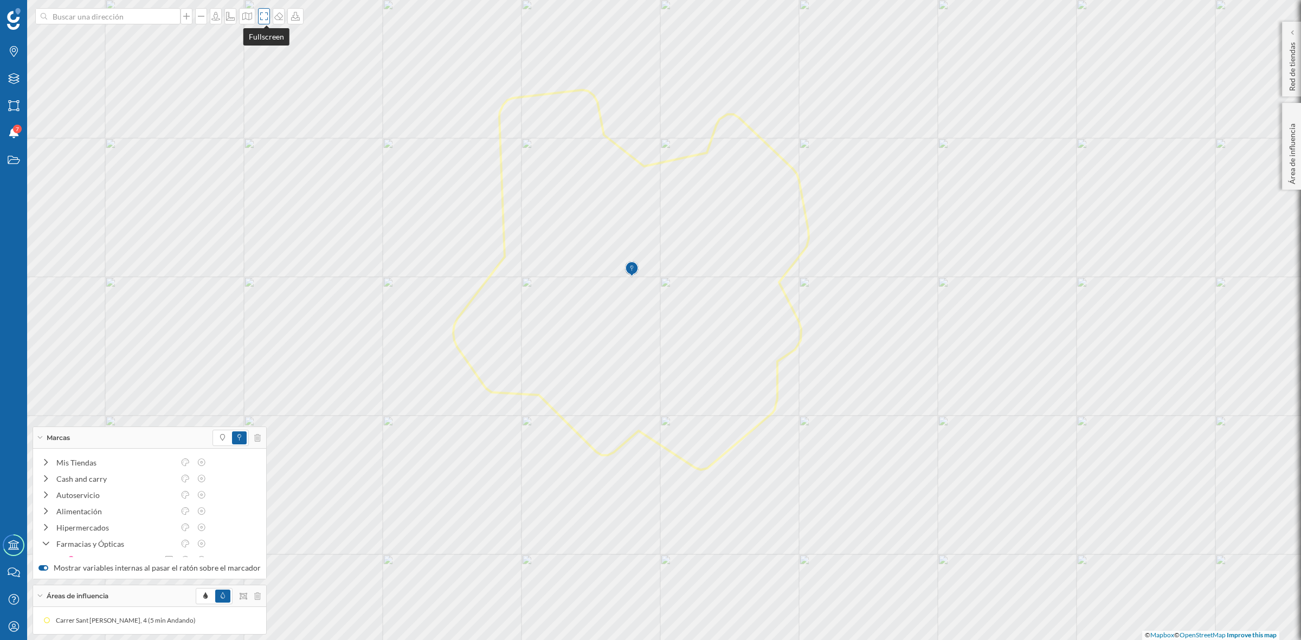
click at [265, 17] on icon at bounding box center [264, 16] width 11 height 9
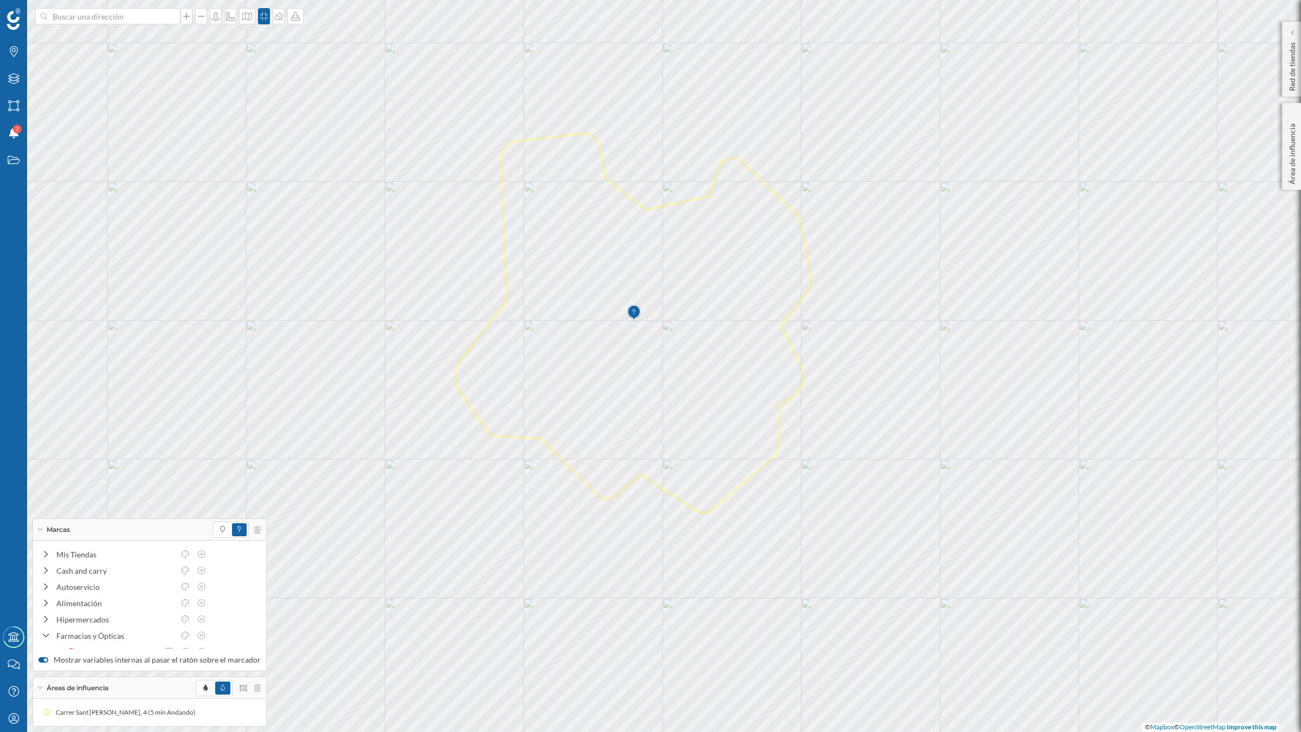
click at [38, 527] on div "Marcas" at bounding box center [149, 530] width 233 height 22
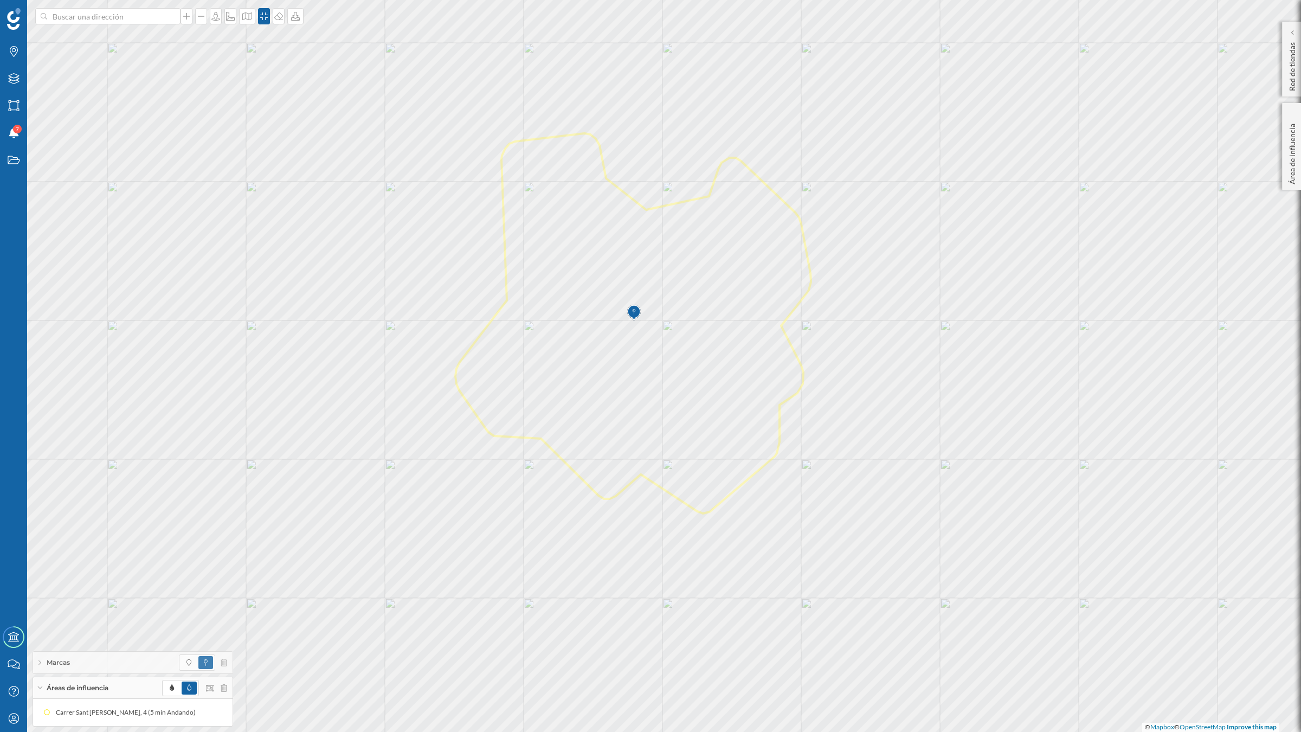
click at [38, 640] on div "Áreas de influencia" at bounding box center [132, 688] width 199 height 22
click at [299, 17] on icon at bounding box center [295, 16] width 9 height 9
click at [331, 77] on div "Descargar sin leyenda" at bounding box center [333, 79] width 76 height 11
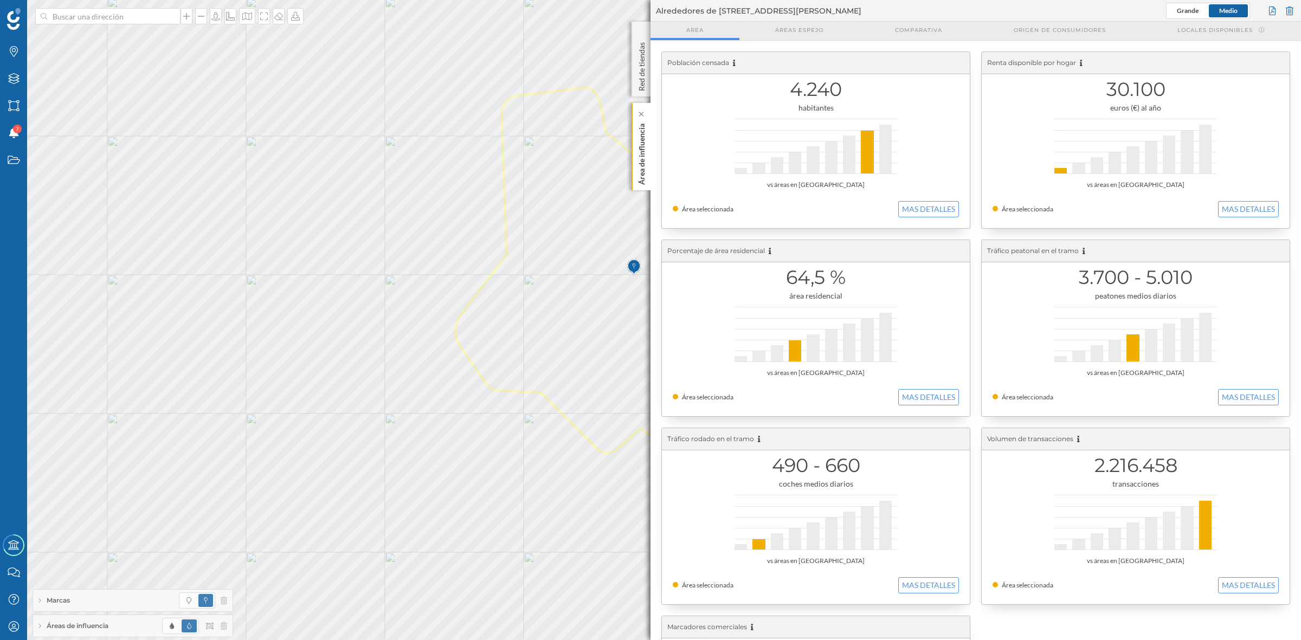
click at [646, 153] on p "Área de influencia" at bounding box center [641, 152] width 11 height 66
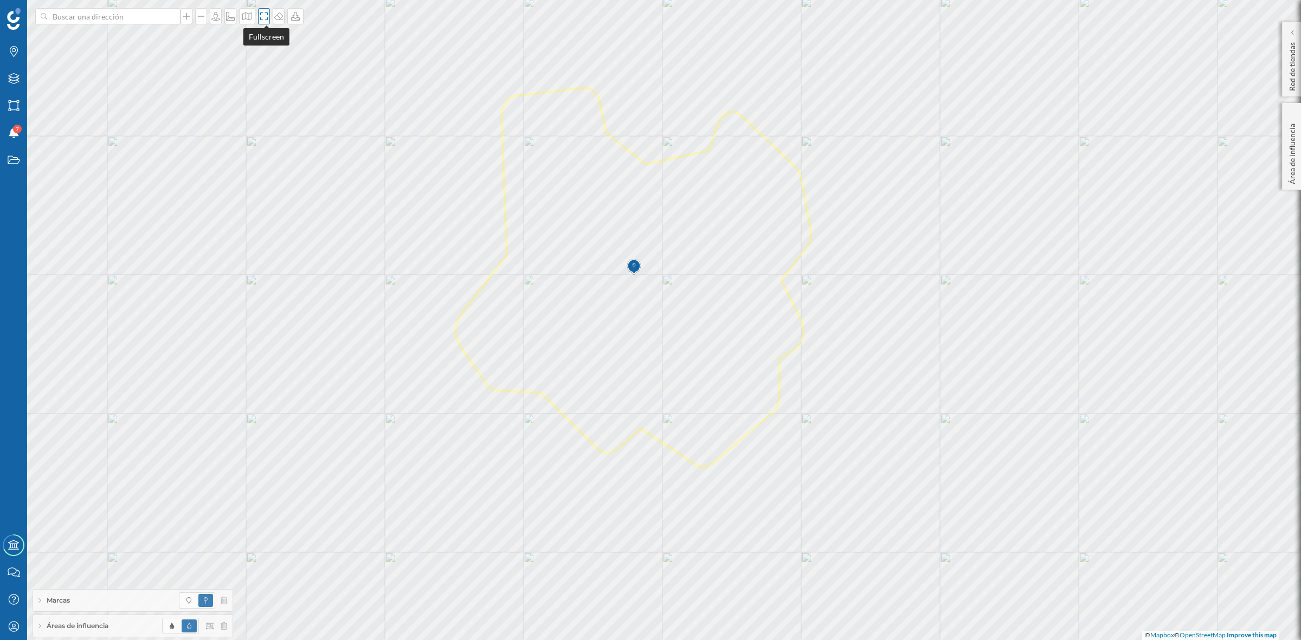
click at [266, 17] on icon at bounding box center [264, 16] width 11 height 9
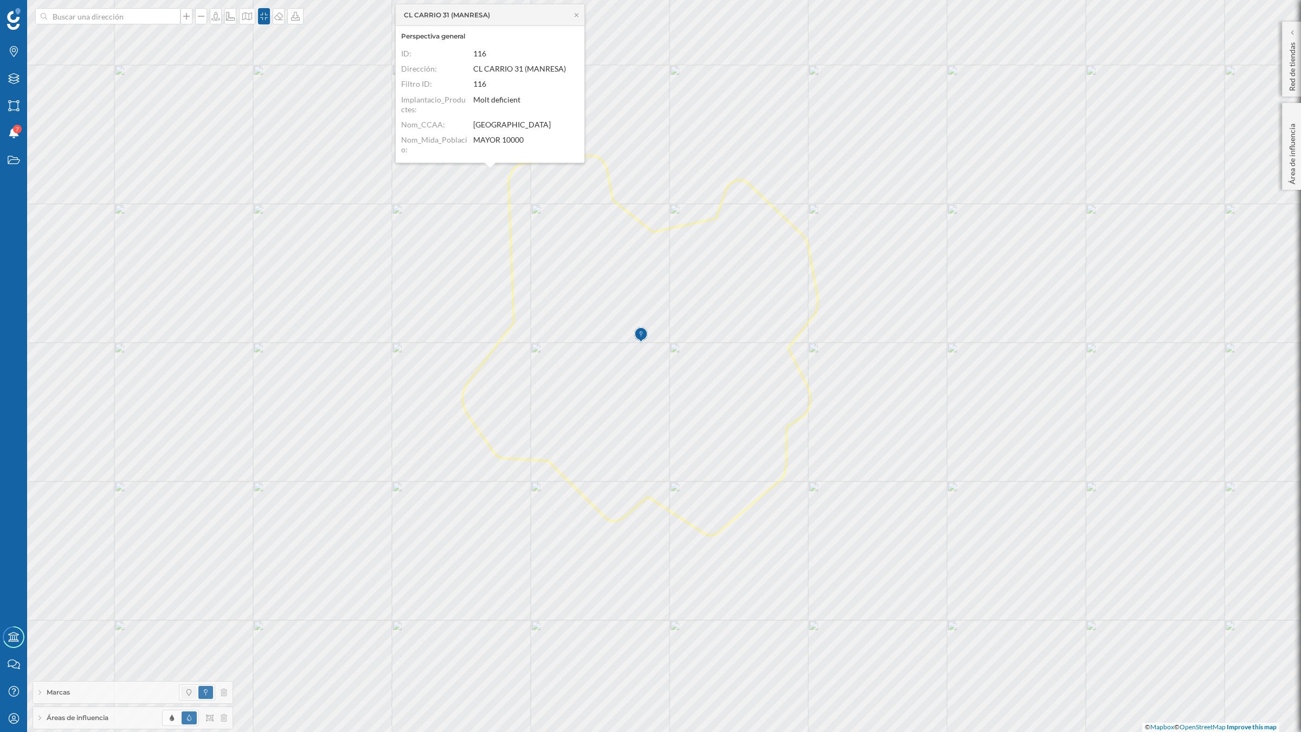
click at [192, 640] on span at bounding box center [189, 692] width 16 height 13
click at [576, 14] on icon at bounding box center [577, 15] width 4 height 4
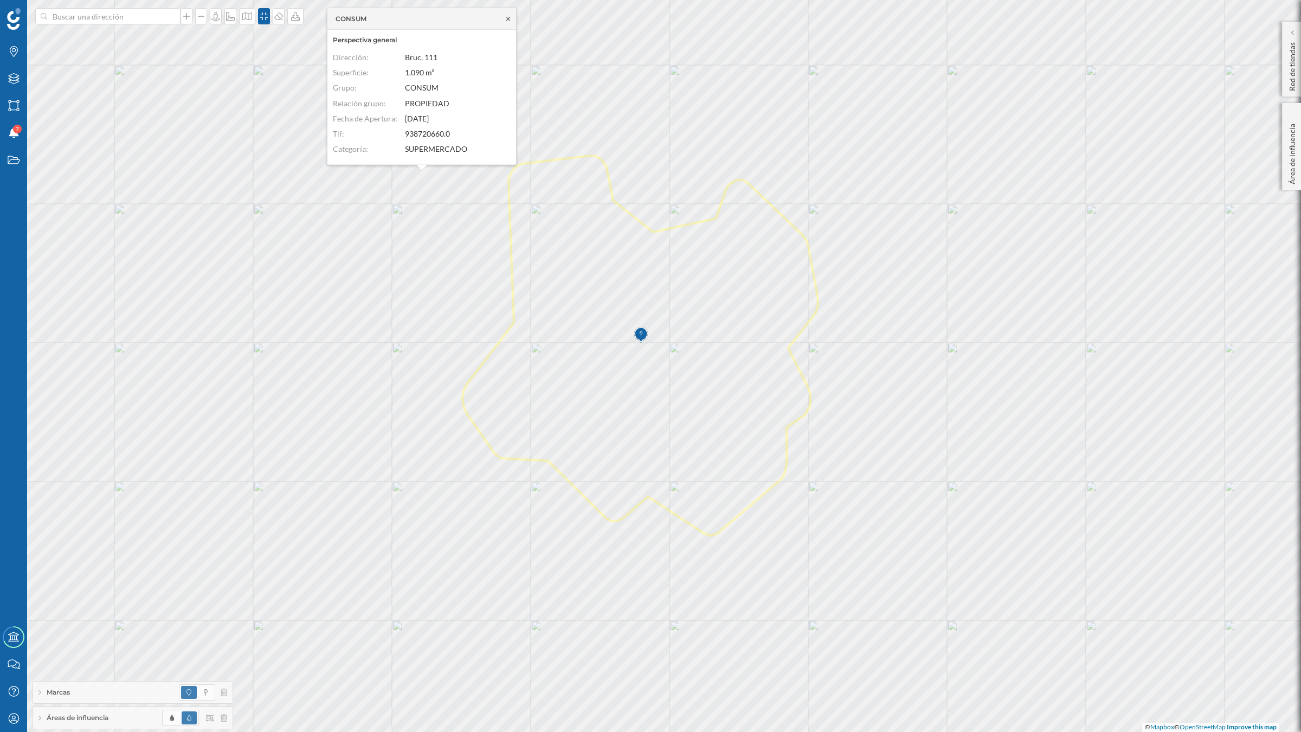
click at [507, 20] on icon at bounding box center [508, 18] width 8 height 7
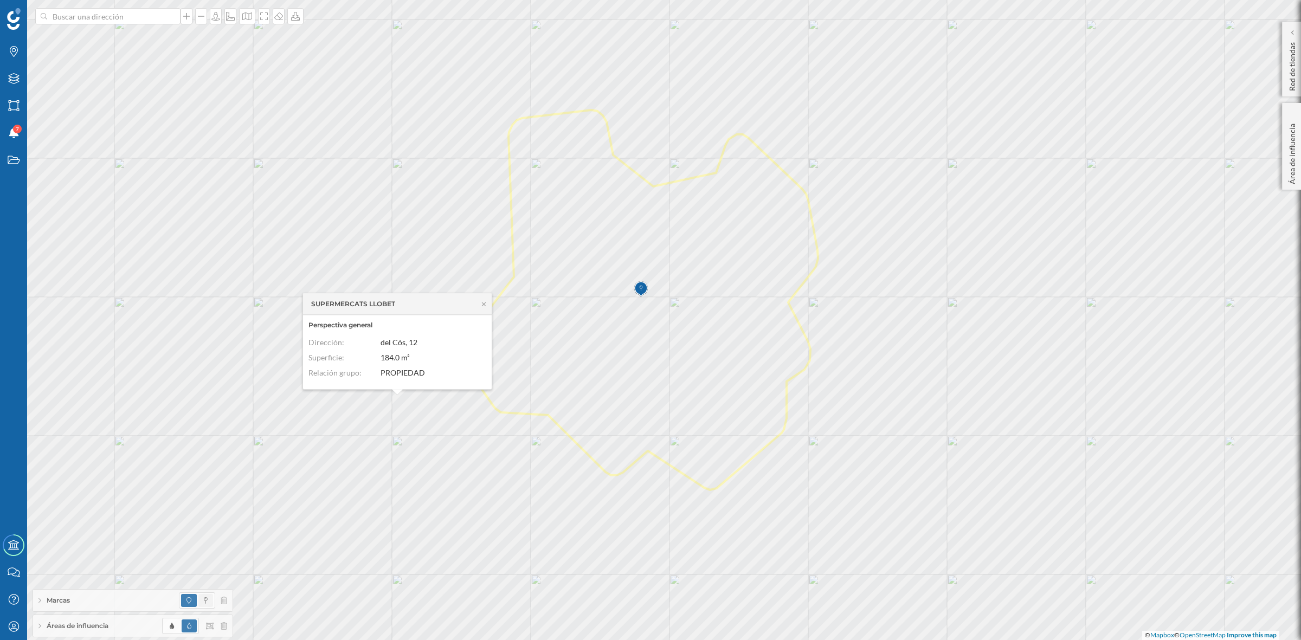
click at [210, 602] on span at bounding box center [205, 600] width 15 height 13
click at [483, 302] on icon at bounding box center [484, 304] width 8 height 7
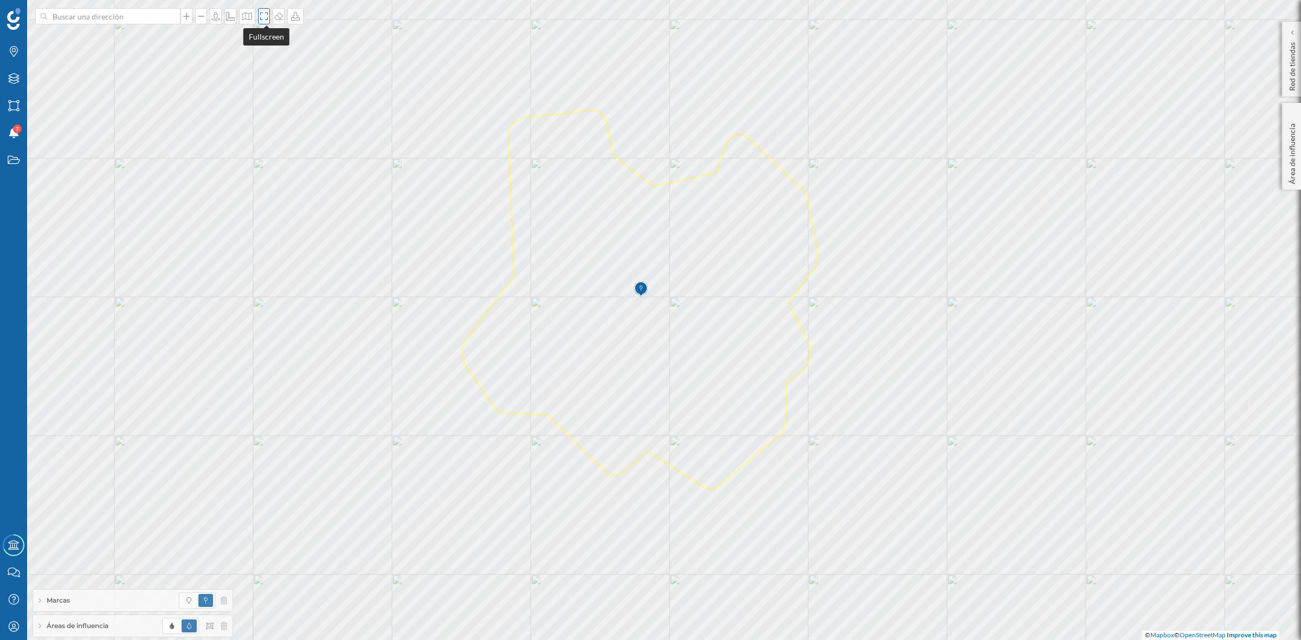
click at [267, 15] on icon at bounding box center [264, 16] width 11 height 9
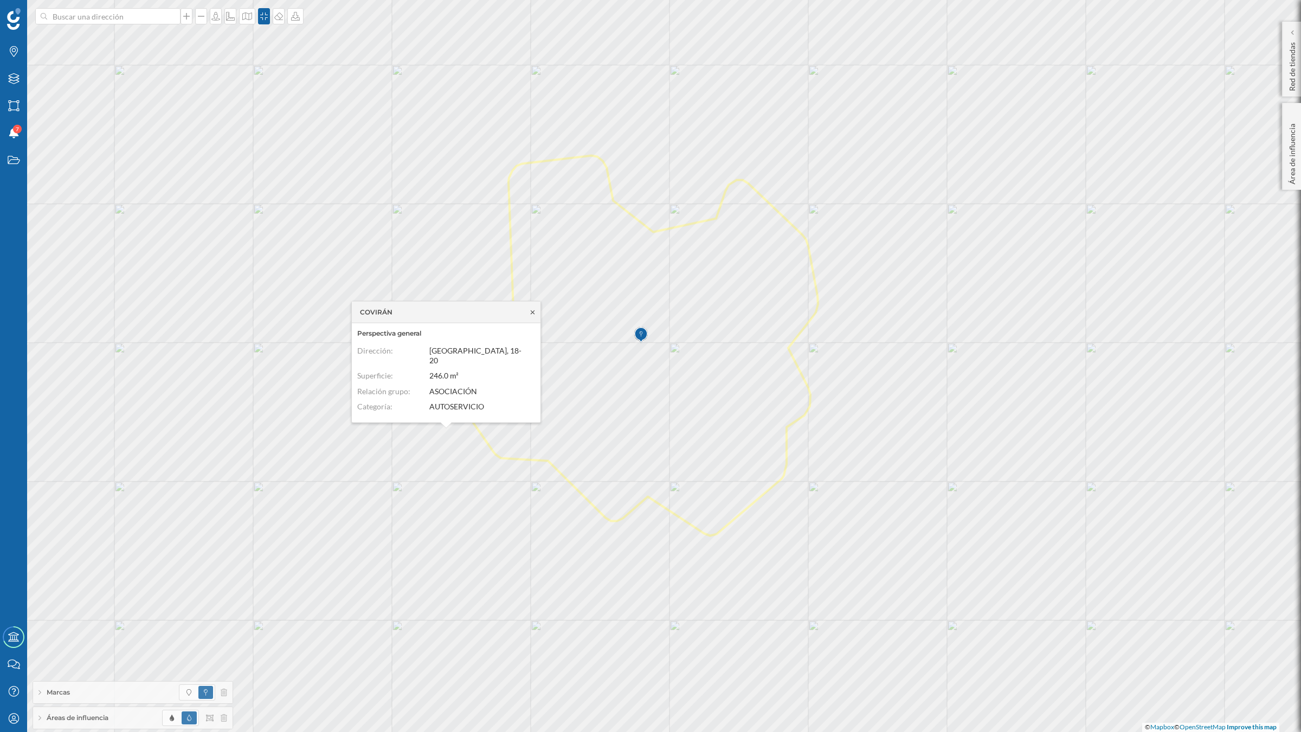
click at [532, 309] on icon at bounding box center [532, 311] width 8 height 7
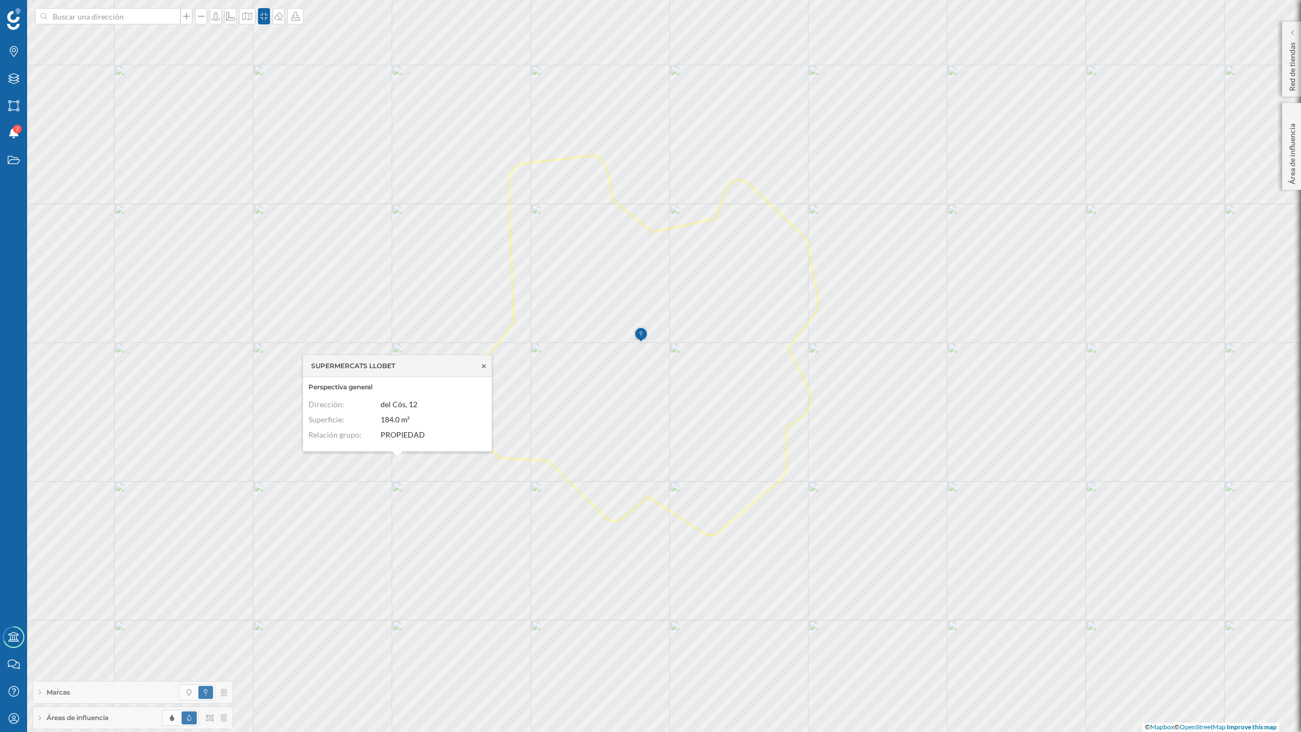
click at [484, 369] on icon at bounding box center [484, 366] width 8 height 7
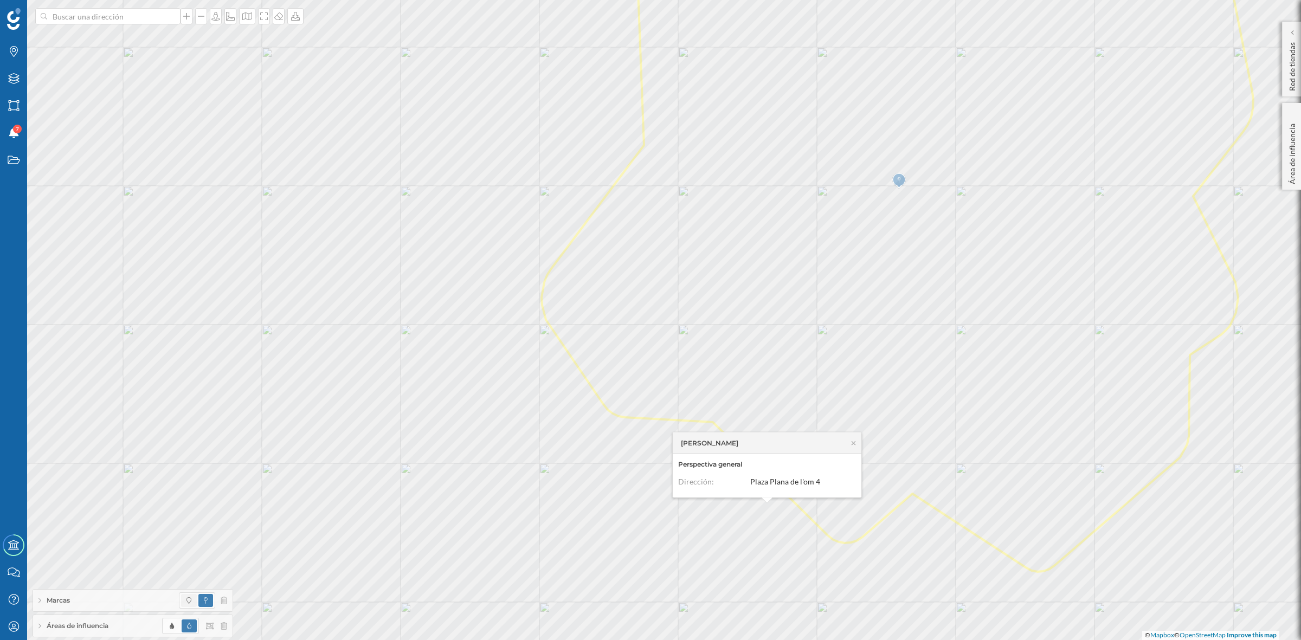
click at [191, 599] on span at bounding box center [189, 600] width 16 height 13
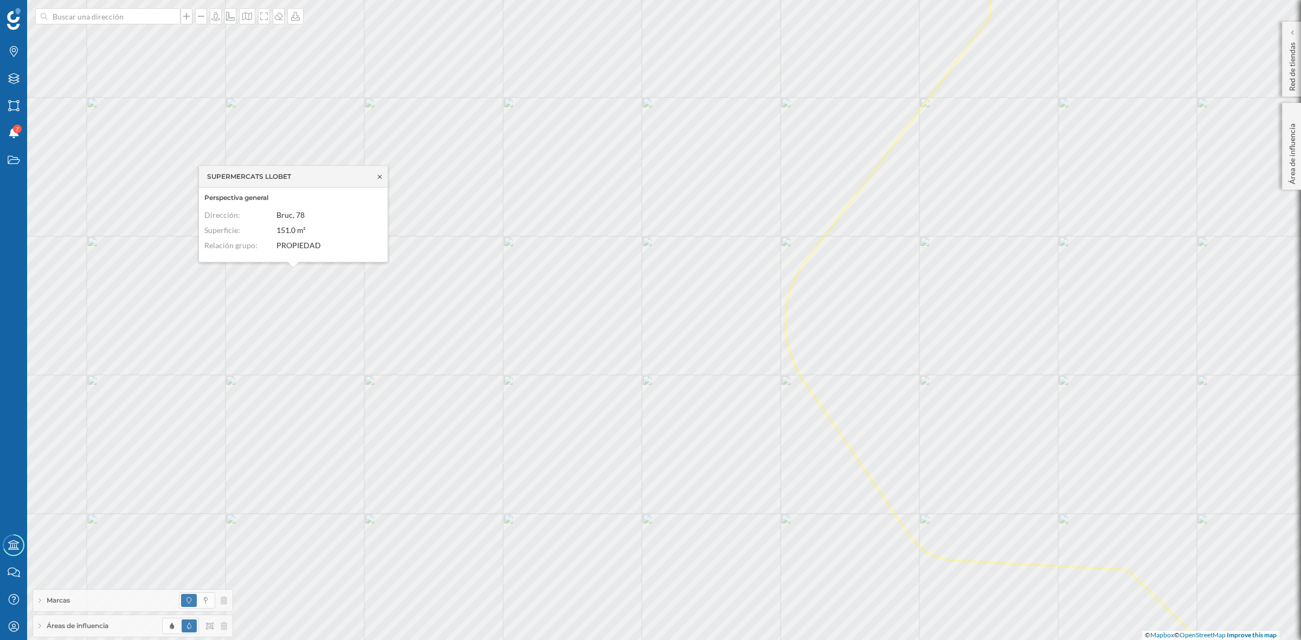
click at [380, 177] on icon at bounding box center [380, 176] width 8 height 7
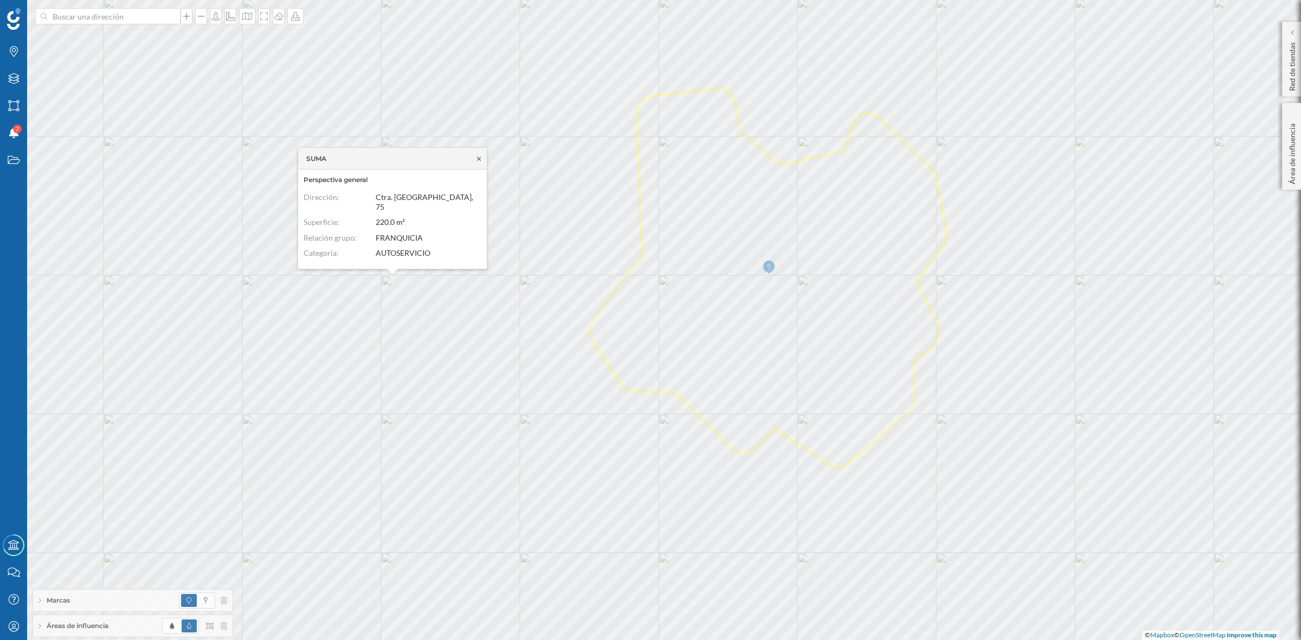
click at [477, 162] on icon at bounding box center [479, 158] width 8 height 7
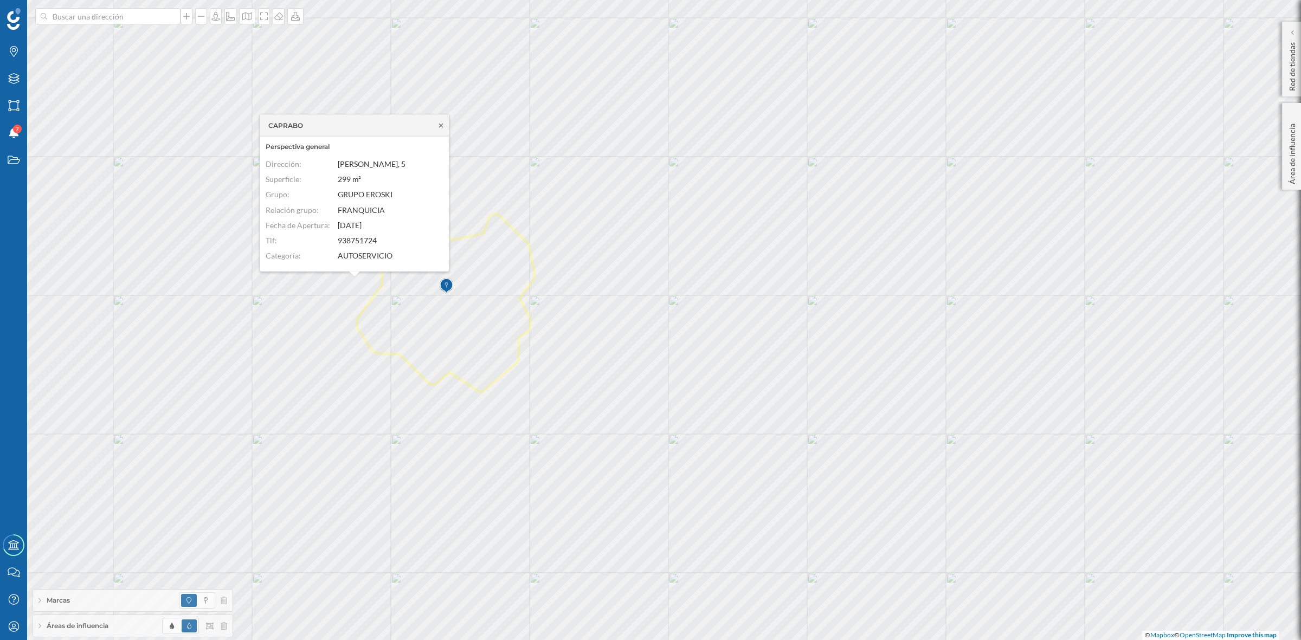
click at [438, 123] on icon at bounding box center [441, 125] width 8 height 7
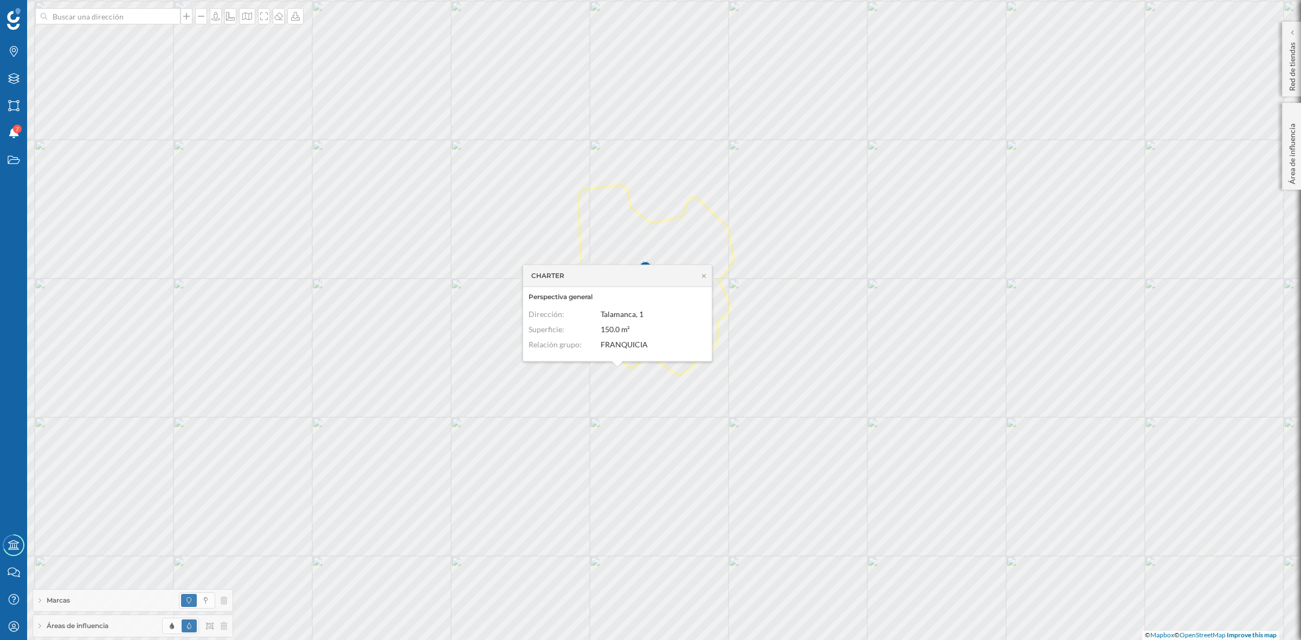
click at [704, 270] on div "CHARTER" at bounding box center [617, 276] width 189 height 22
click at [704, 273] on icon at bounding box center [704, 276] width 8 height 7
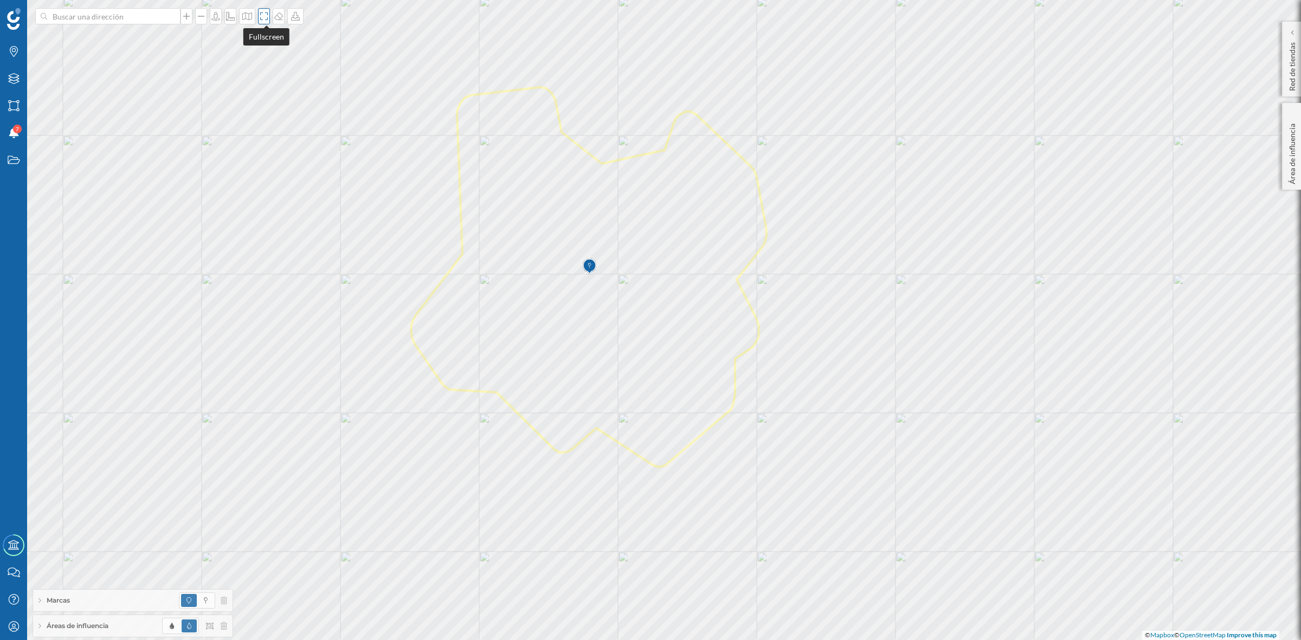
click at [265, 17] on icon at bounding box center [264, 16] width 11 height 9
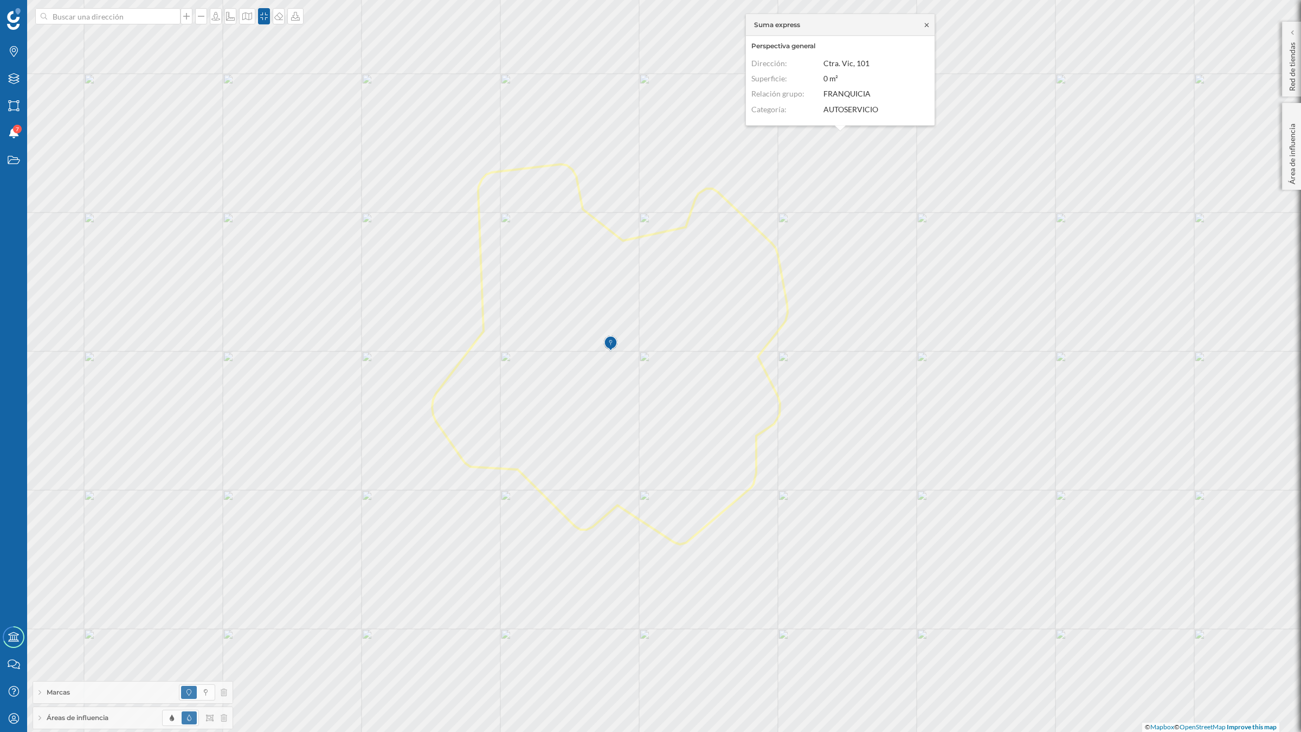
click at [926, 25] on icon at bounding box center [927, 25] width 4 height 4
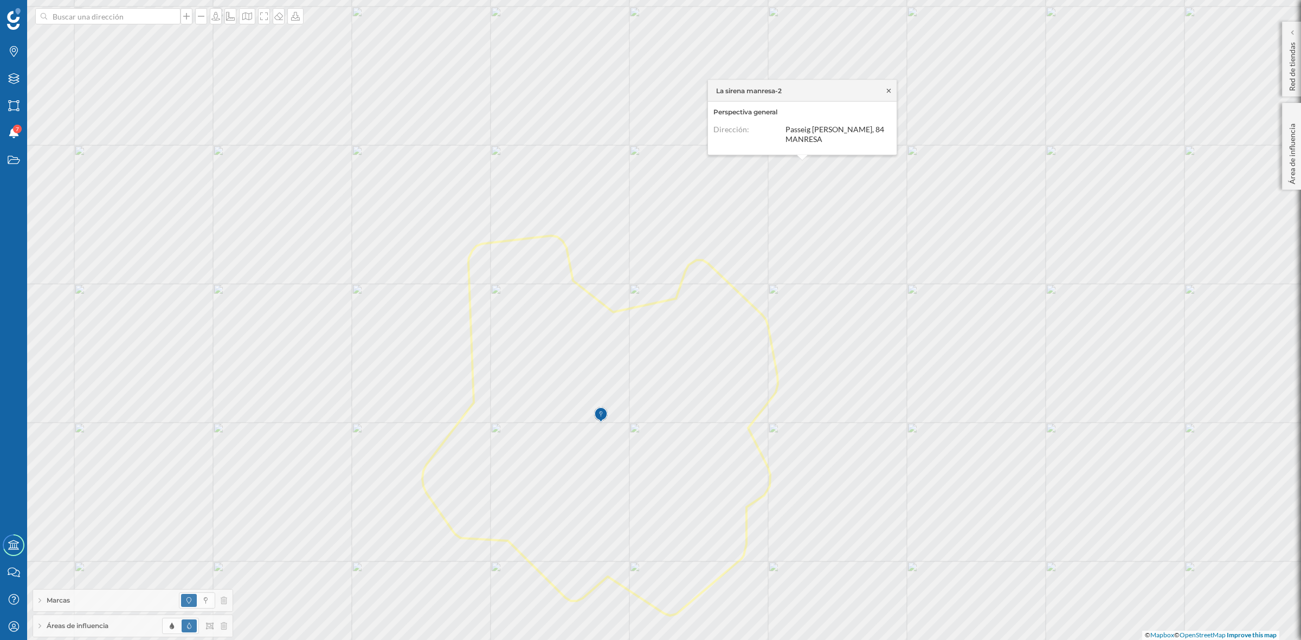
click at [889, 94] on icon at bounding box center [889, 90] width 8 height 7
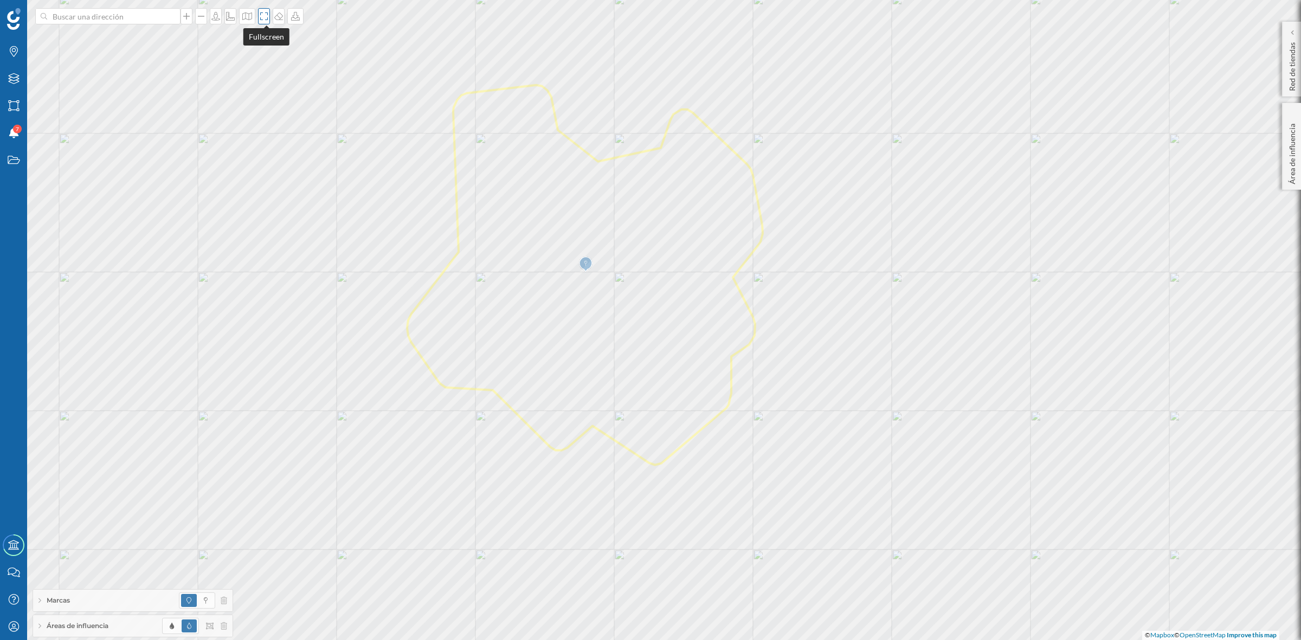
click at [263, 21] on div at bounding box center [264, 16] width 12 height 16
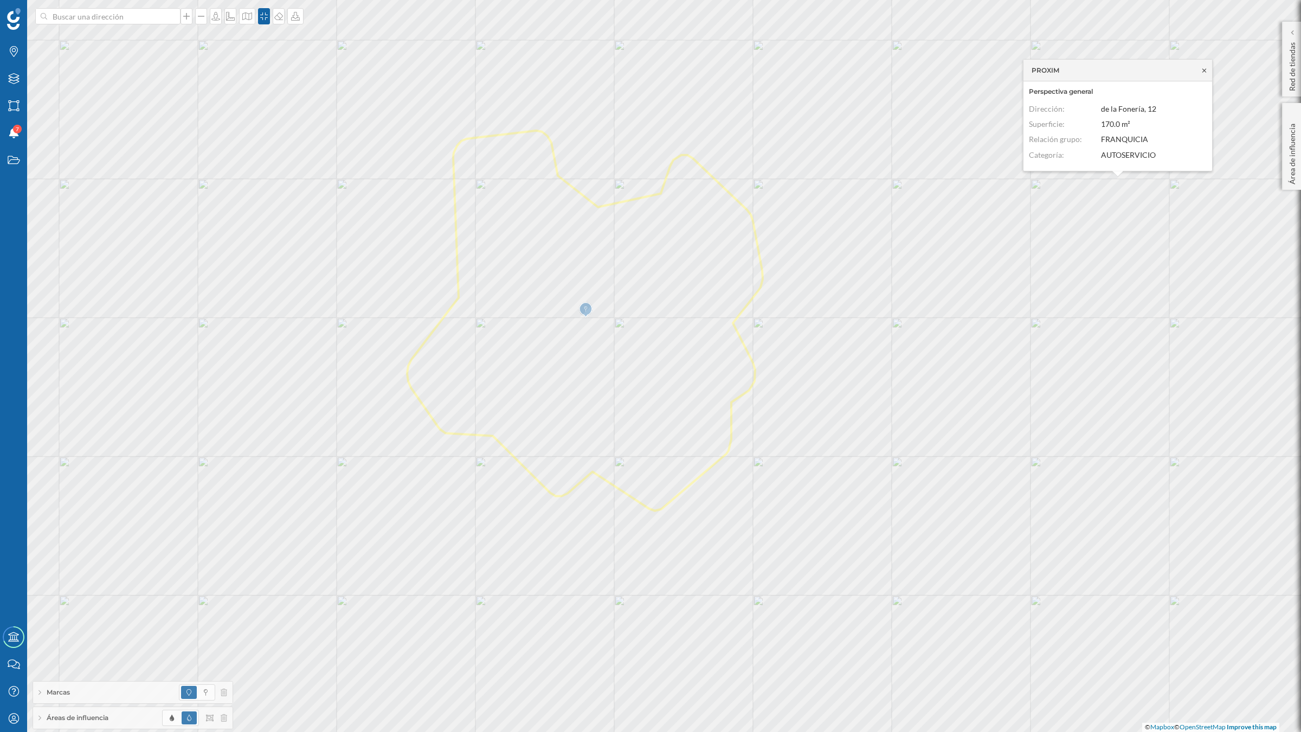
click at [1207, 68] on icon at bounding box center [1204, 70] width 8 height 7
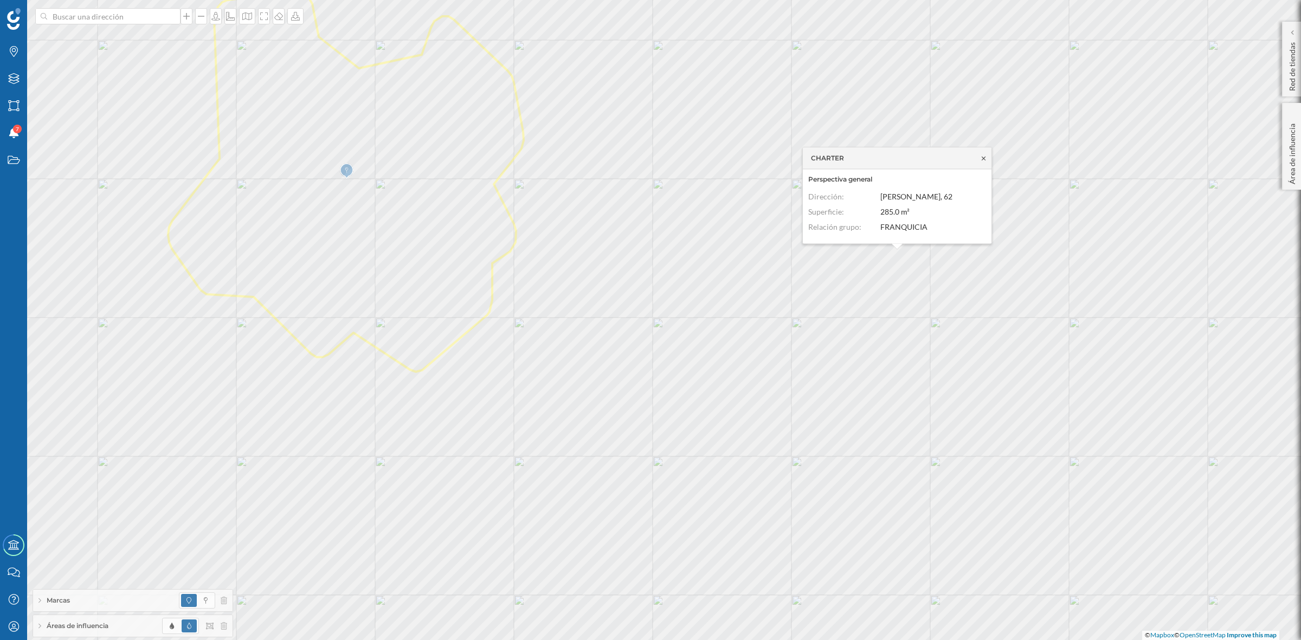
click at [984, 158] on icon at bounding box center [983, 158] width 8 height 7
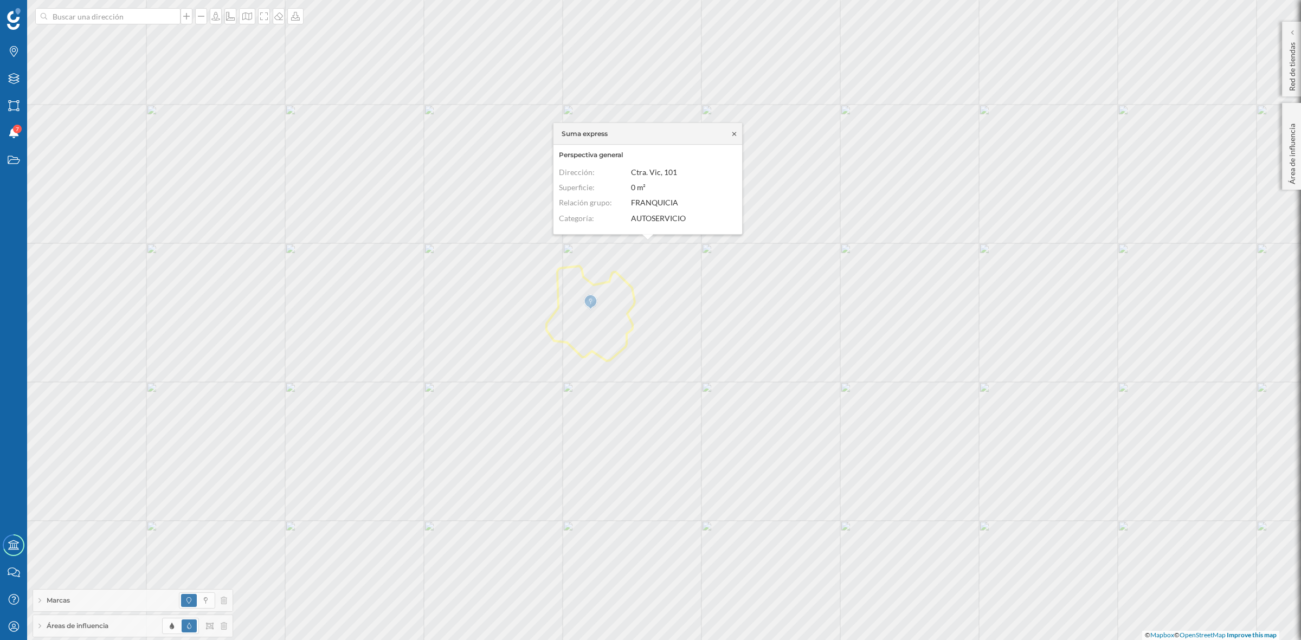
click at [730, 134] on icon at bounding box center [734, 134] width 8 height 7
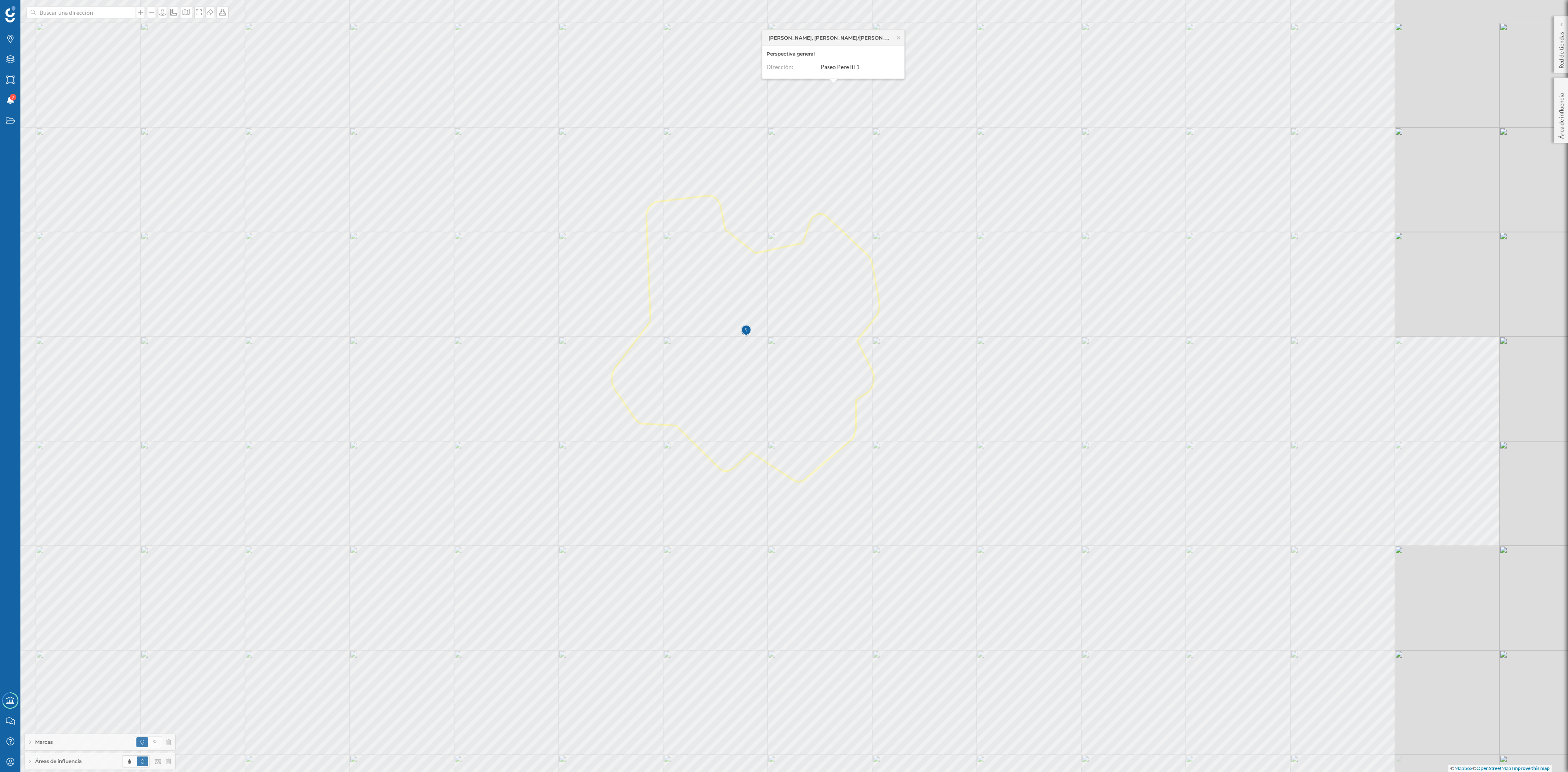
click at [980, 354] on div "Anguera farran, teresa/cucurull mateu, cristina Perspectiva general Dirección: …" at bounding box center [784, 386] width 1568 height 772
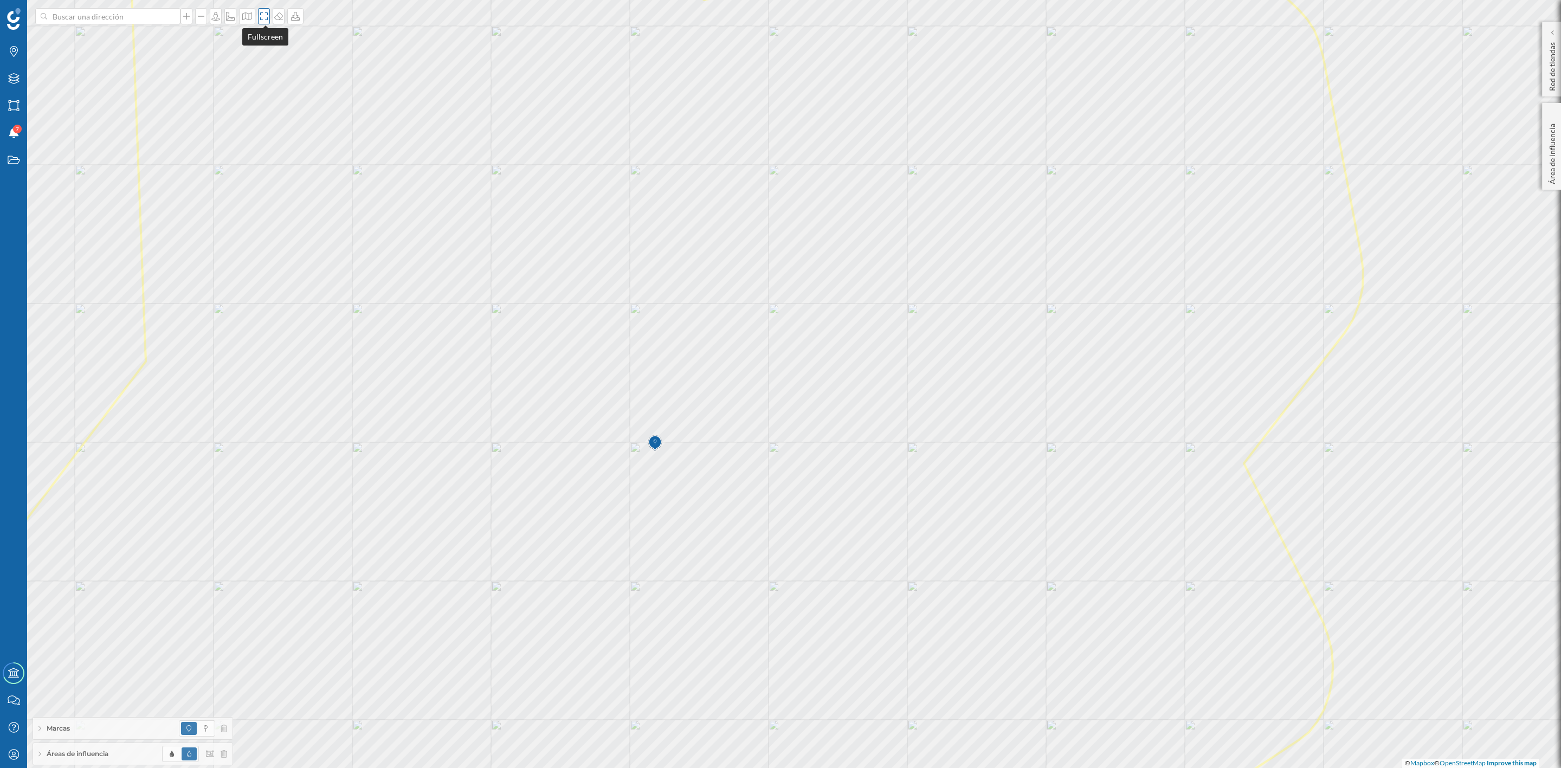
click at [262, 15] on icon at bounding box center [264, 16] width 11 height 9
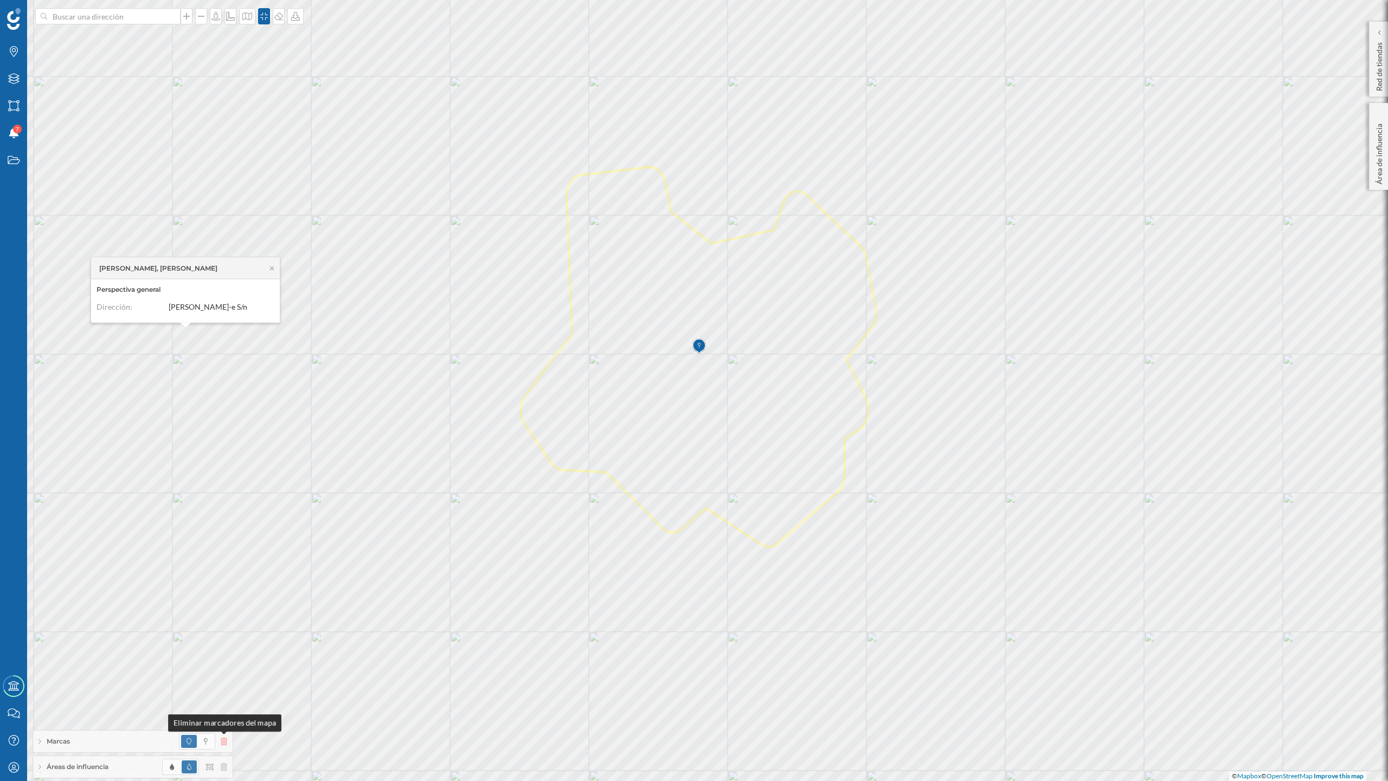
click at [221, 640] on icon at bounding box center [224, 741] width 7 height 8
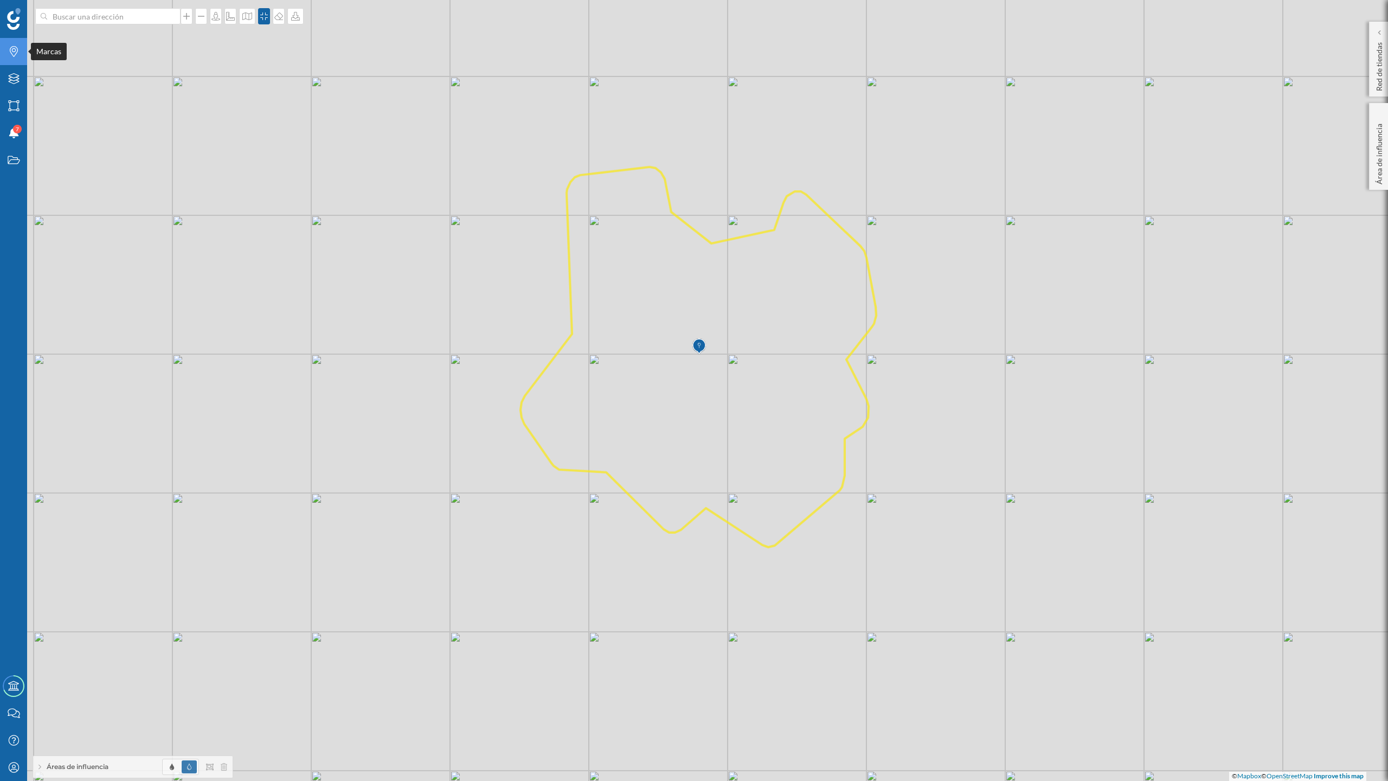
click at [9, 56] on icon "Marcas" at bounding box center [14, 51] width 14 height 11
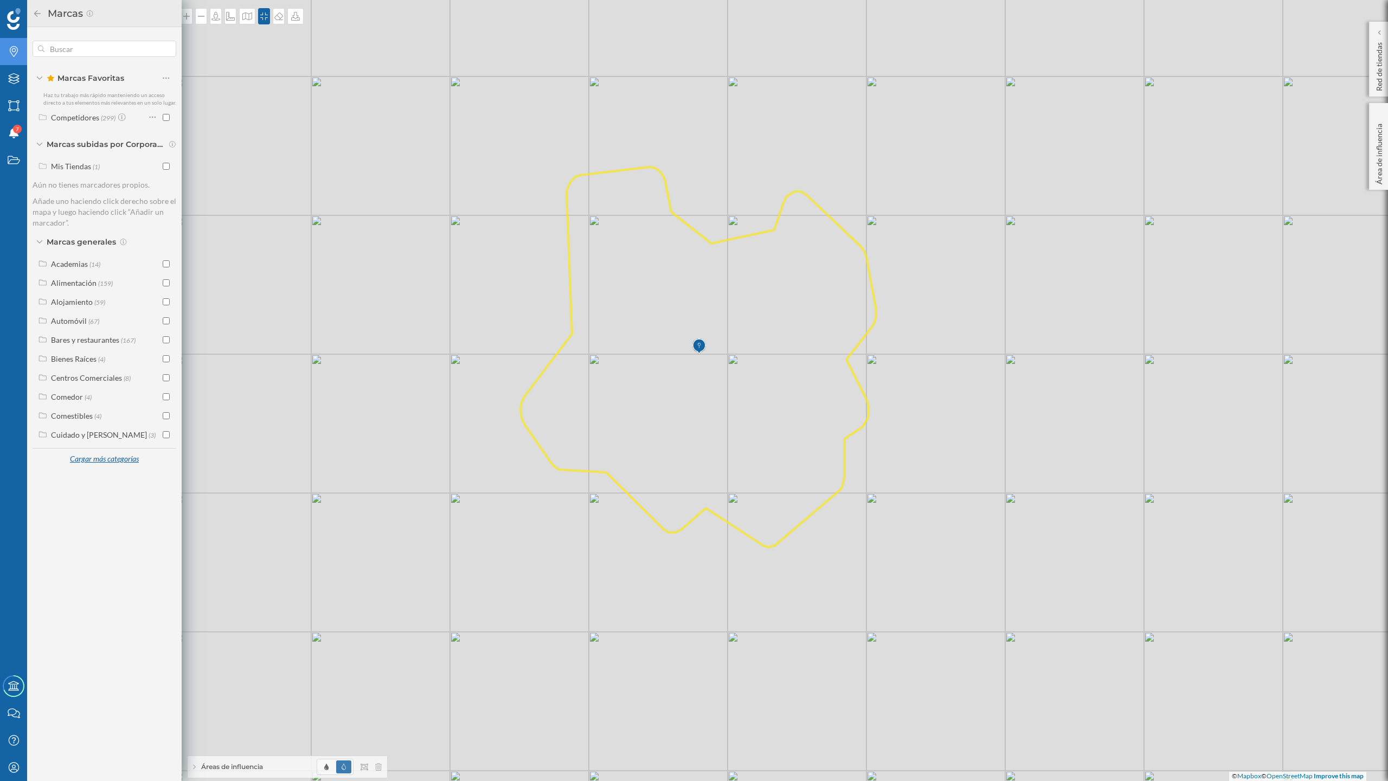
click at [80, 456] on div "Cargar más categorías" at bounding box center [104, 459] width 82 height 16
click at [69, 621] on div "Servicios" at bounding box center [66, 624] width 30 height 9
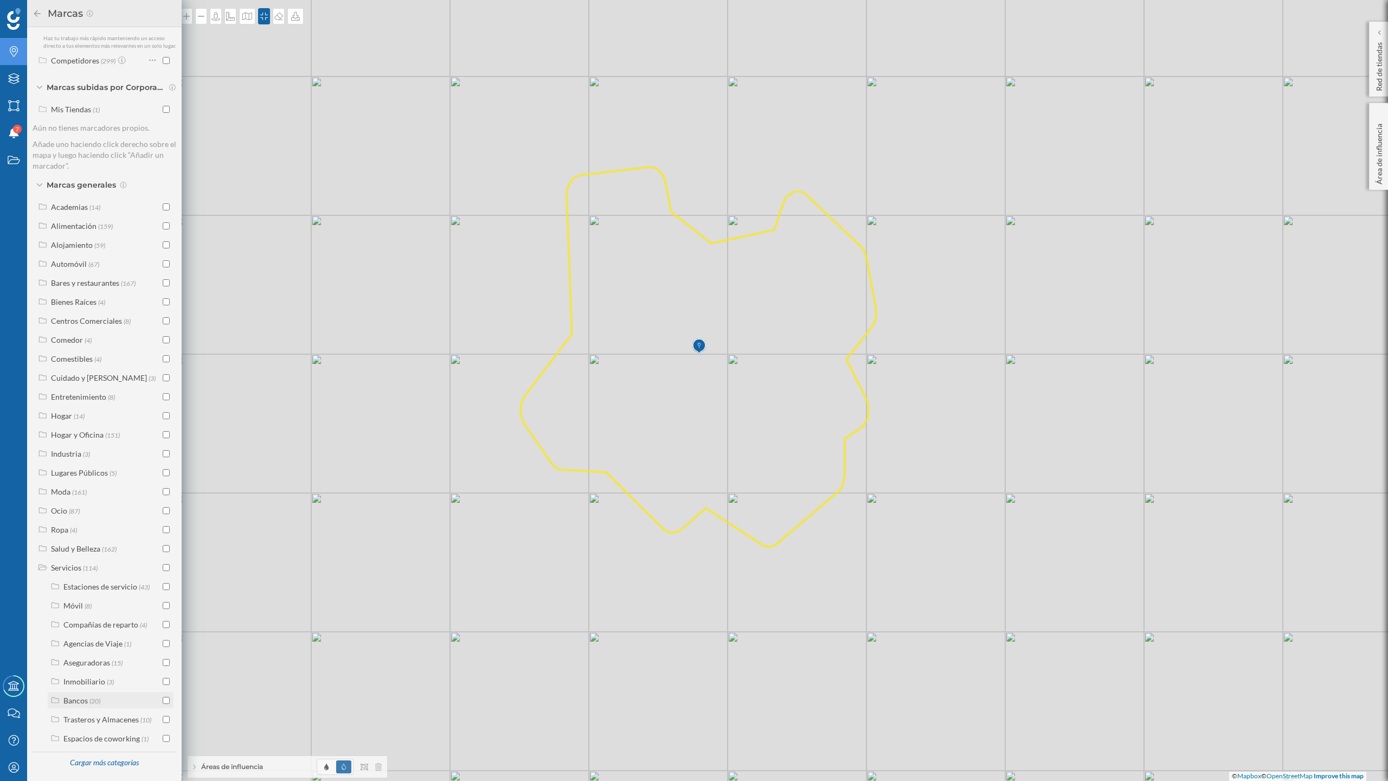
click at [164, 640] on input "checkbox" at bounding box center [166, 700] width 7 height 7
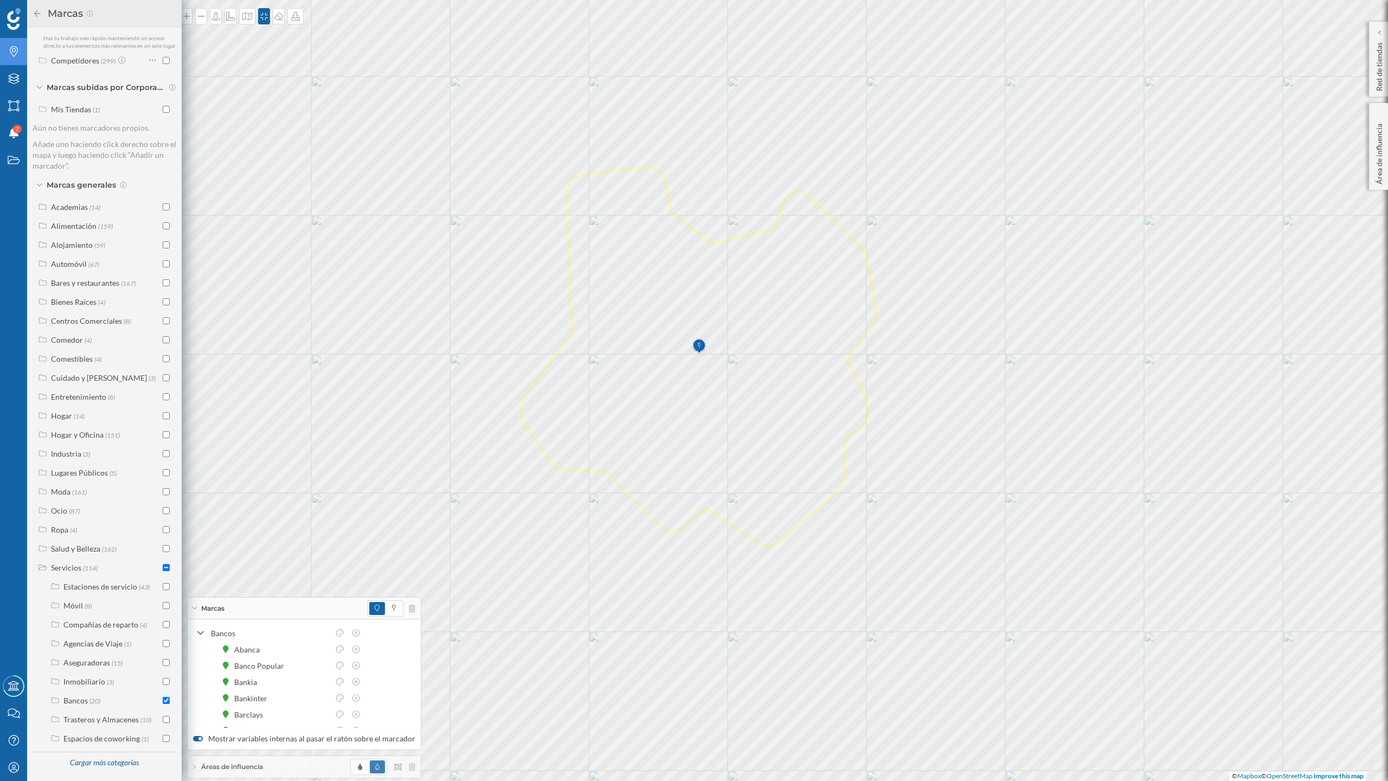
click at [34, 11] on icon at bounding box center [38, 14] width 10 height 8
